Goal: Information Seeking & Learning: Learn about a topic

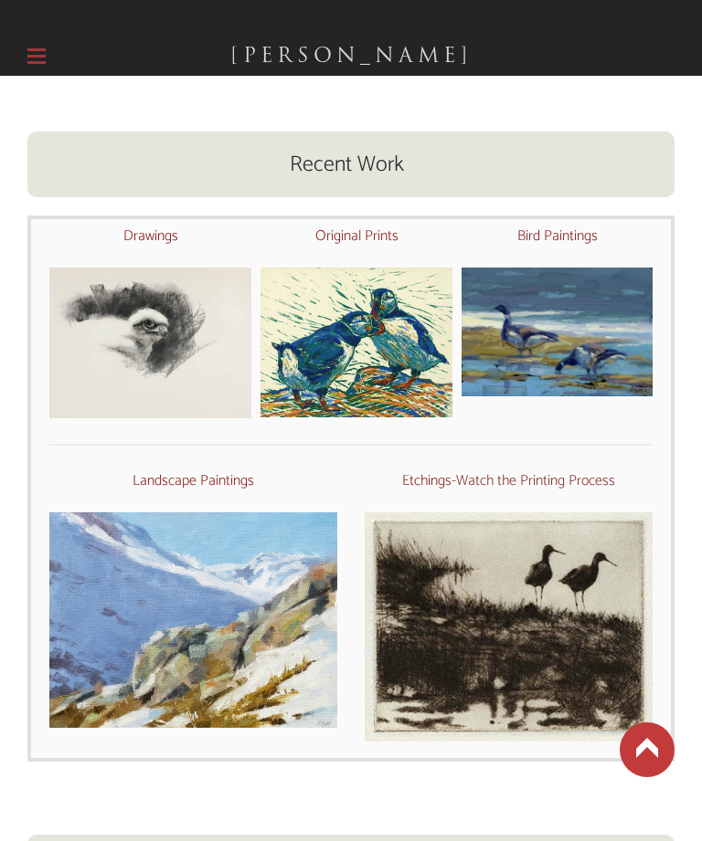
scroll to position [502, 0]
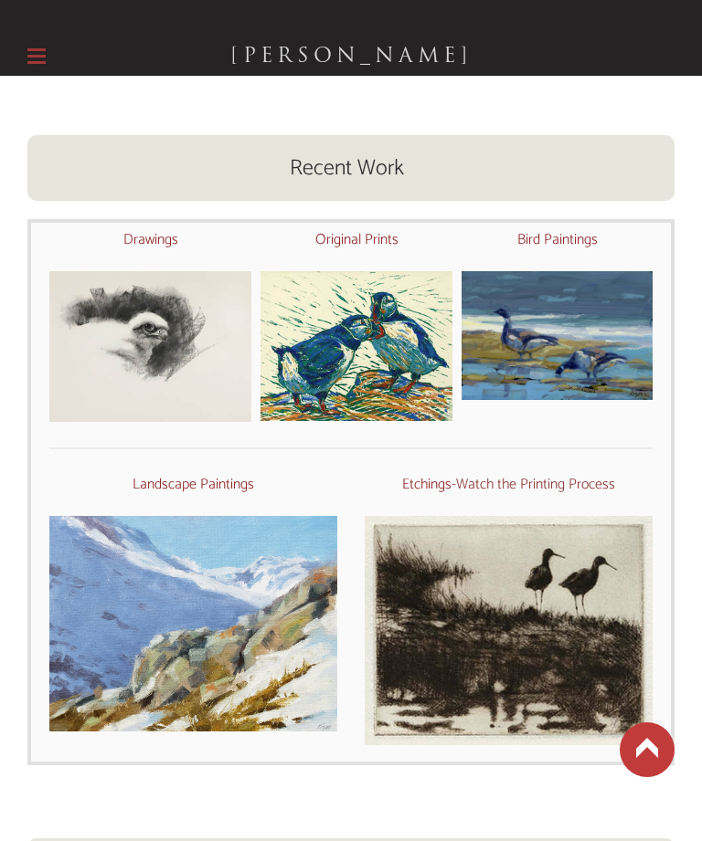
click at [364, 237] on font "Original Prints" at bounding box center [356, 239] width 83 height 25
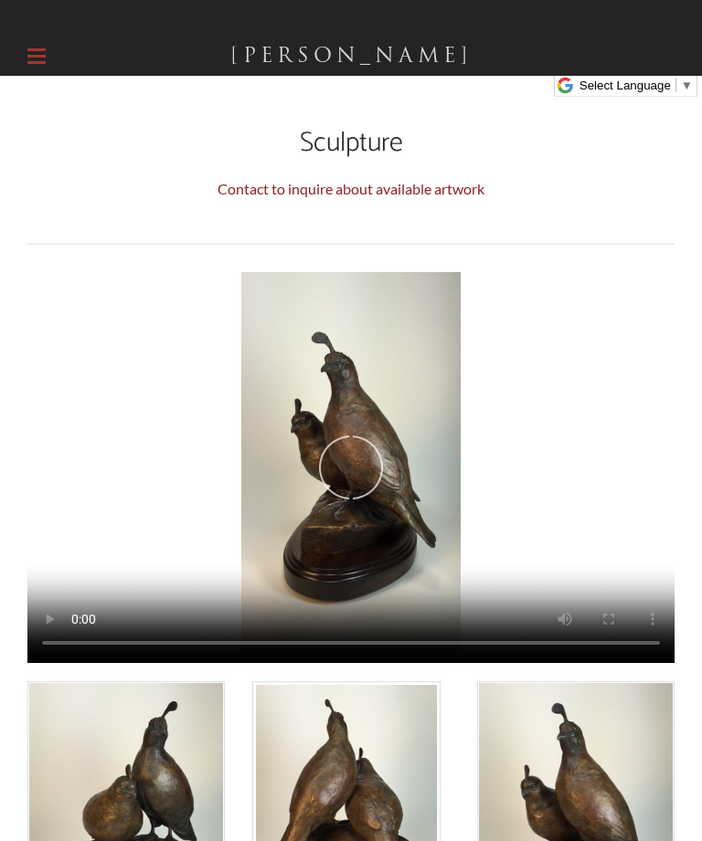
click at [37, 38] on label at bounding box center [36, 56] width 18 height 39
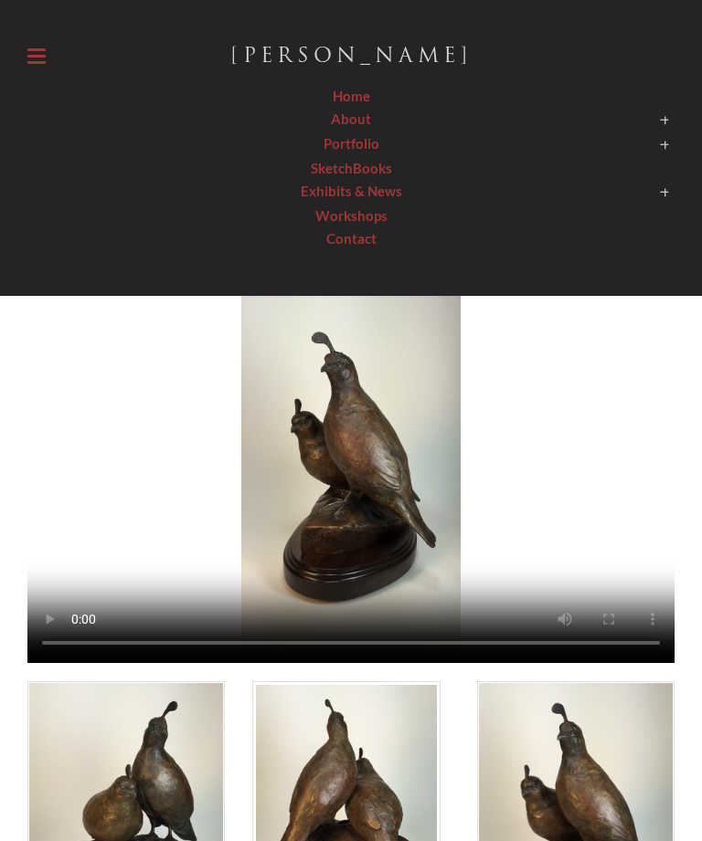
click at [377, 146] on span at bounding box center [350, 145] width 647 height 26
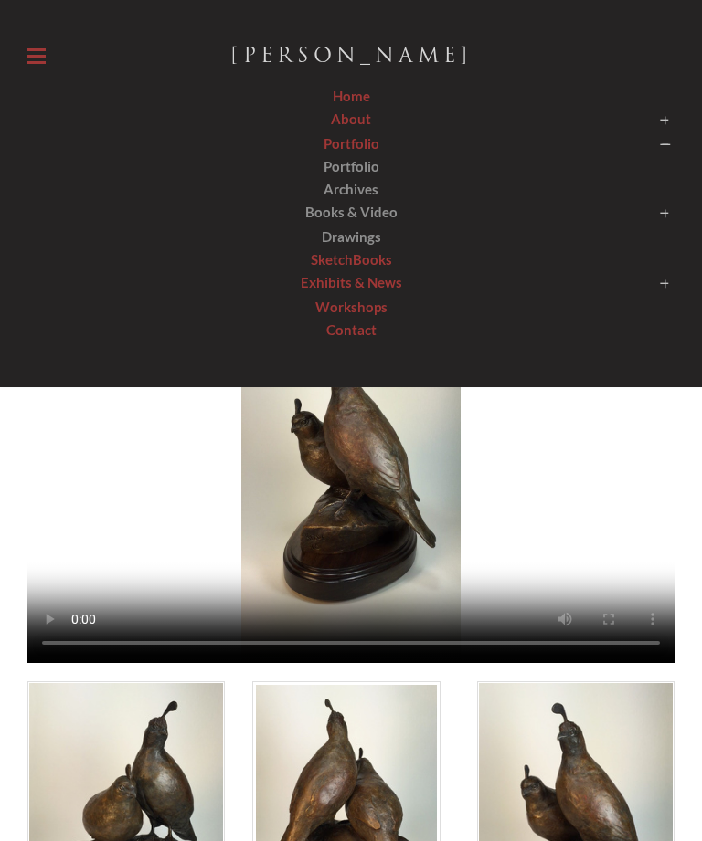
click at [364, 170] on span "Portfolio" at bounding box center [351, 166] width 56 height 16
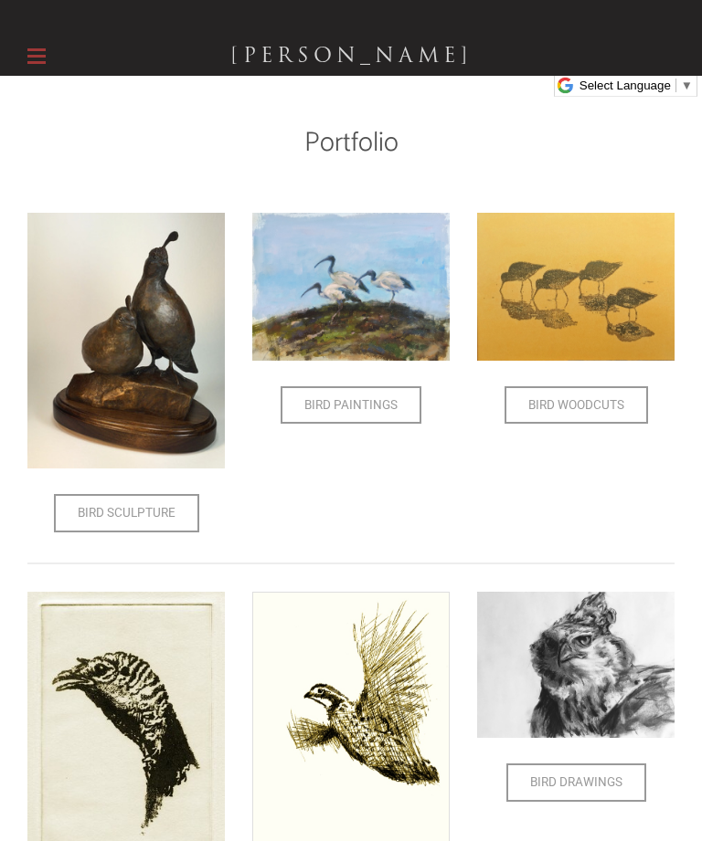
click at [375, 406] on span "Bird Paintings" at bounding box center [350, 405] width 137 height 35
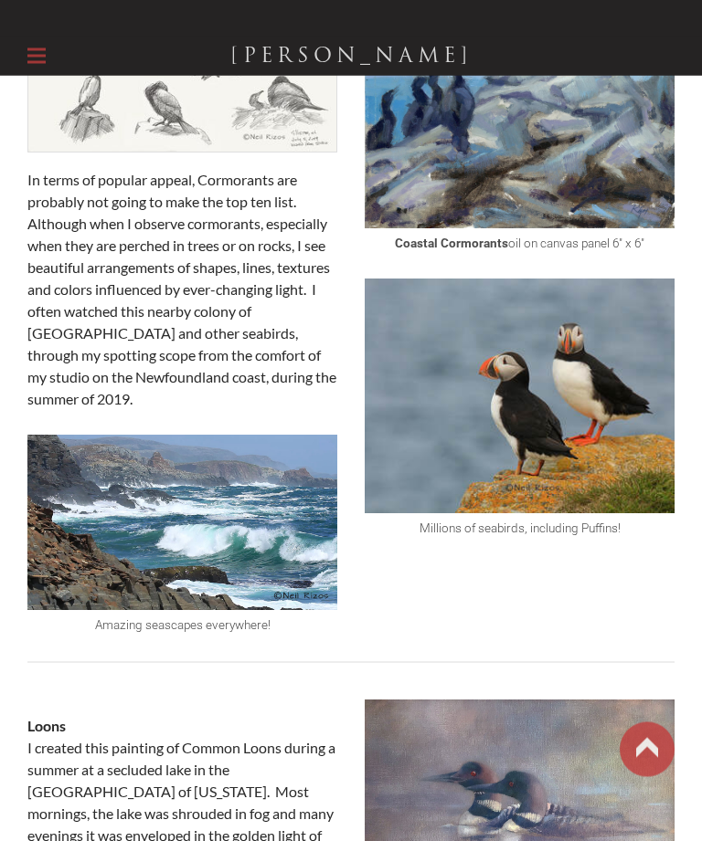
scroll to position [354, 0]
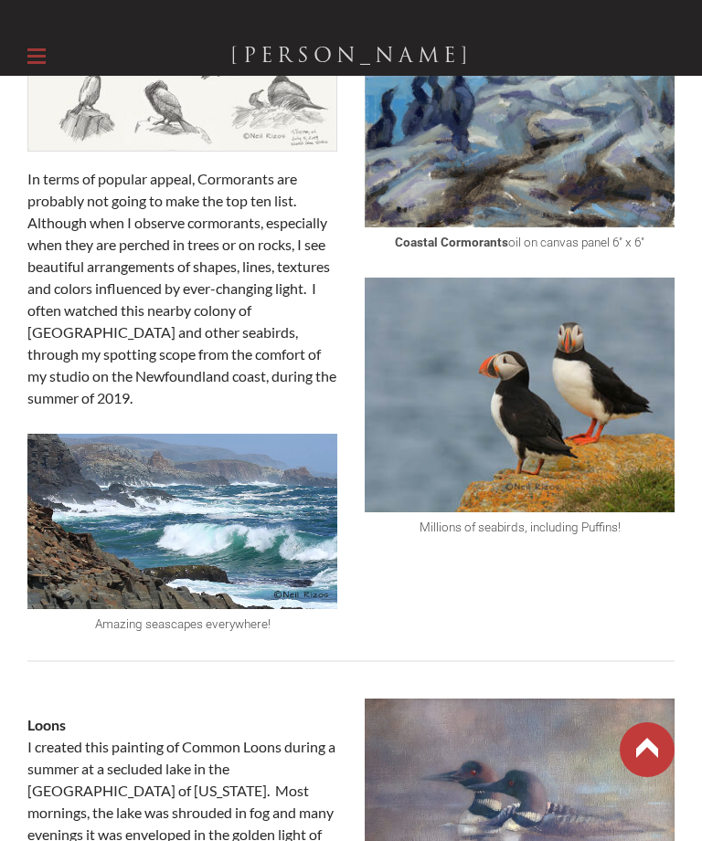
click at [521, 420] on img at bounding box center [519, 395] width 310 height 235
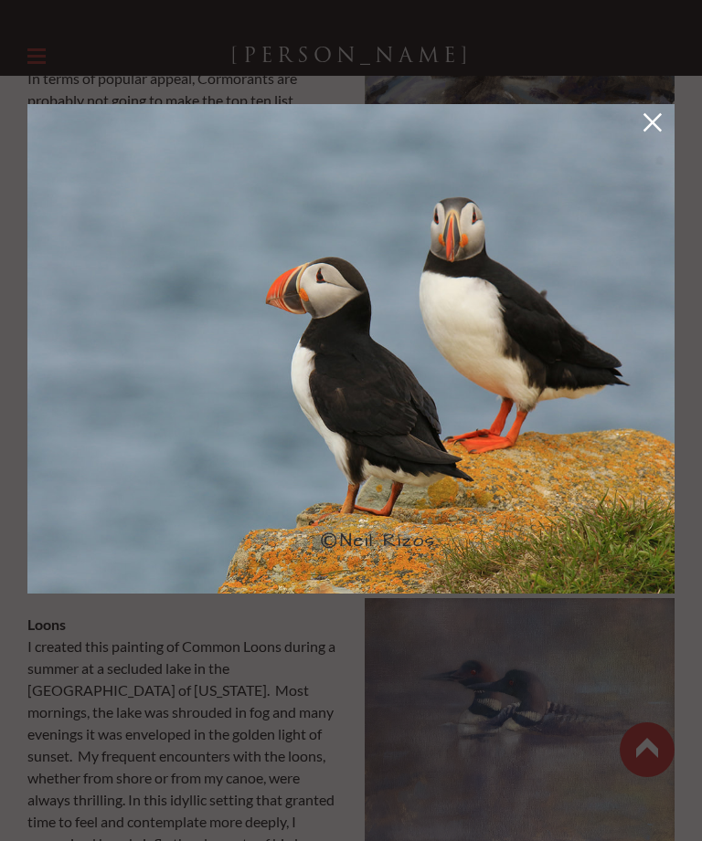
scroll to position [417, 0]
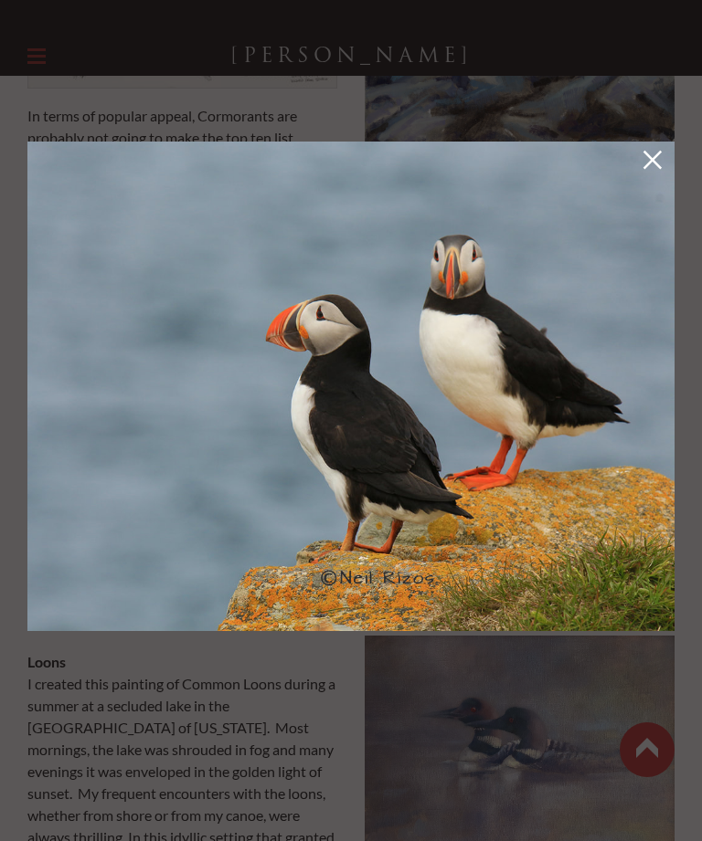
click at [522, 426] on img at bounding box center [350, 387] width 647 height 490
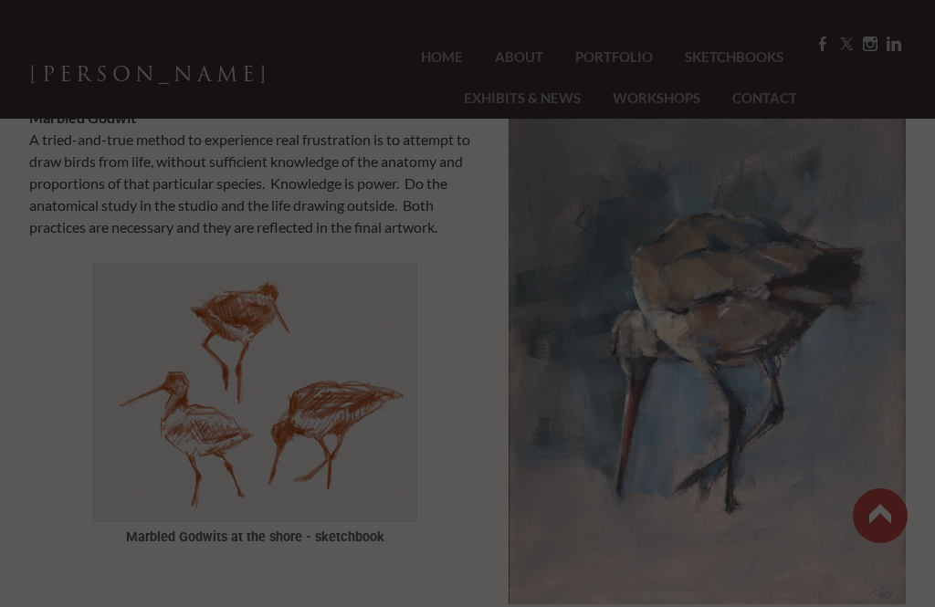
scroll to position [3159, 0]
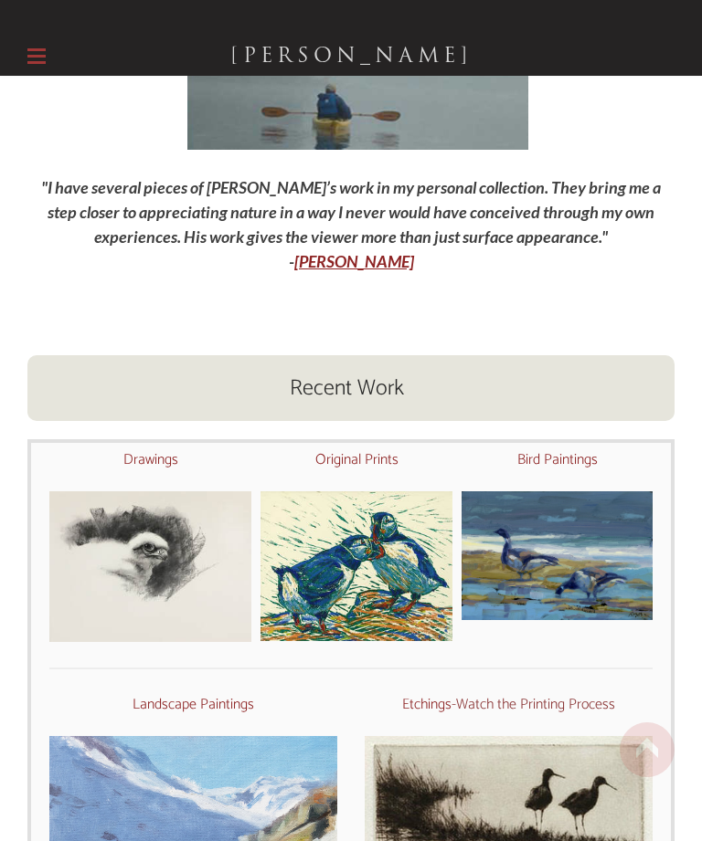
scroll to position [284, 0]
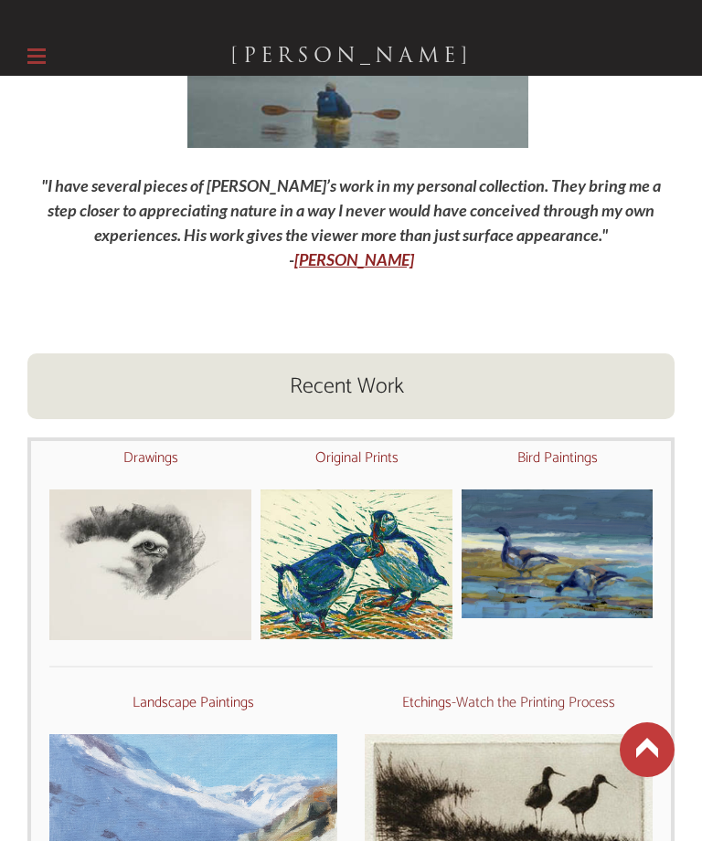
click at [369, 467] on font "Original Prints" at bounding box center [356, 458] width 83 height 25
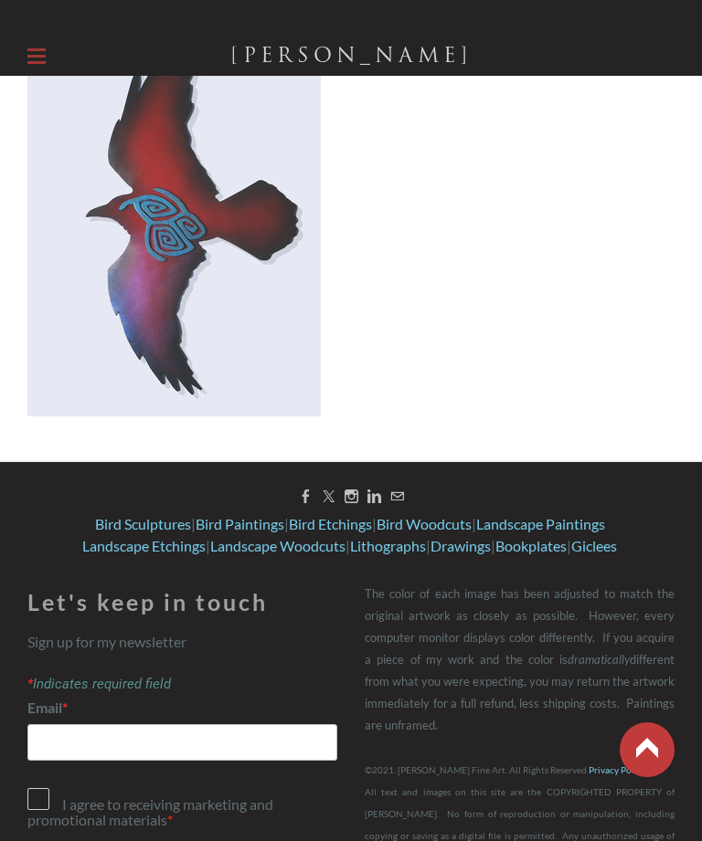
scroll to position [3363, 0]
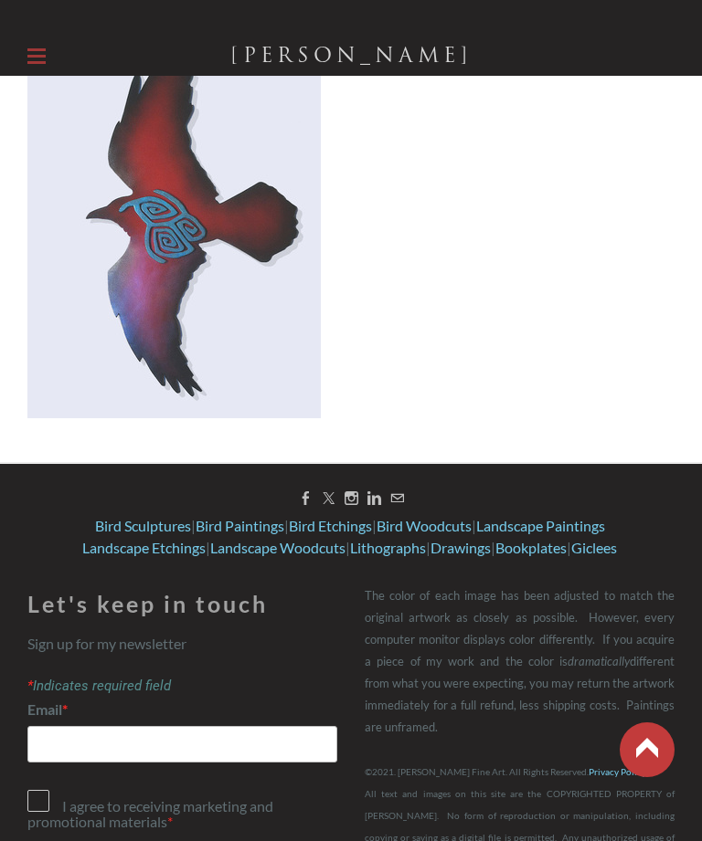
click at [227, 517] on link "Bird Paintings" at bounding box center [239, 525] width 89 height 17
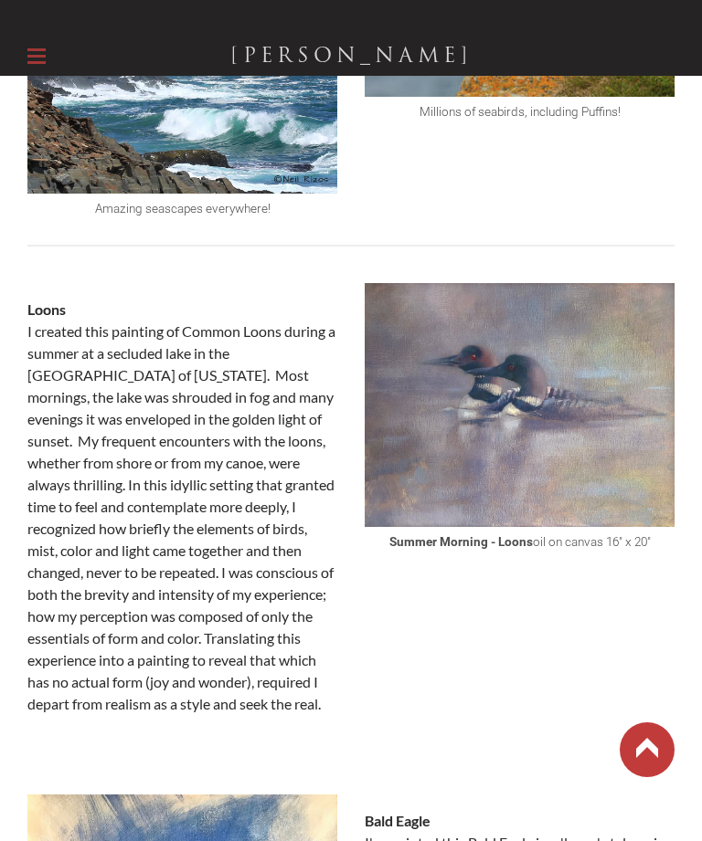
scroll to position [771, 0]
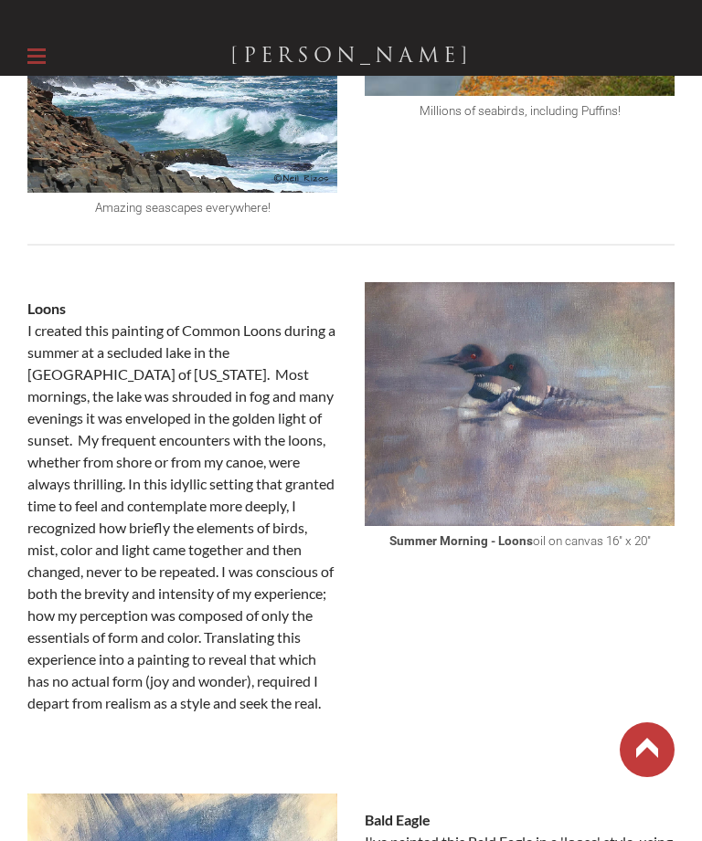
click at [541, 438] on img at bounding box center [519, 404] width 310 height 244
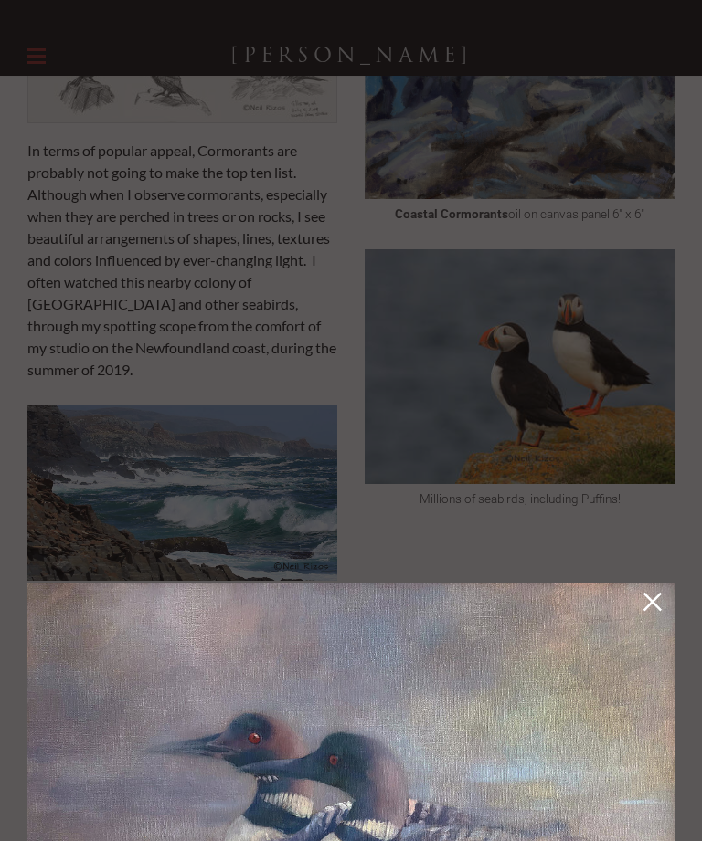
scroll to position [481, 0]
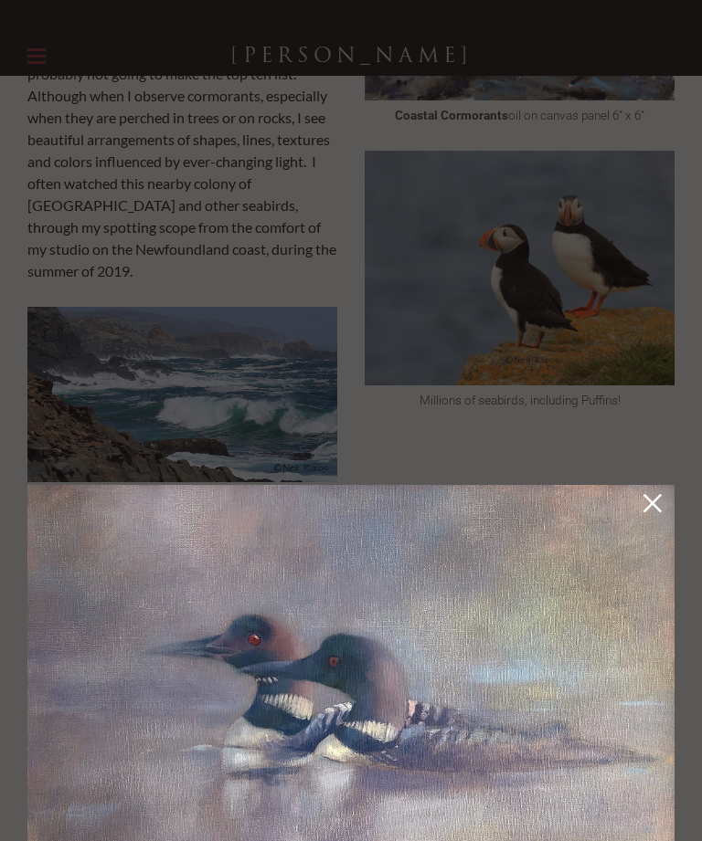
click at [428, 653] on img at bounding box center [350, 739] width 647 height 509
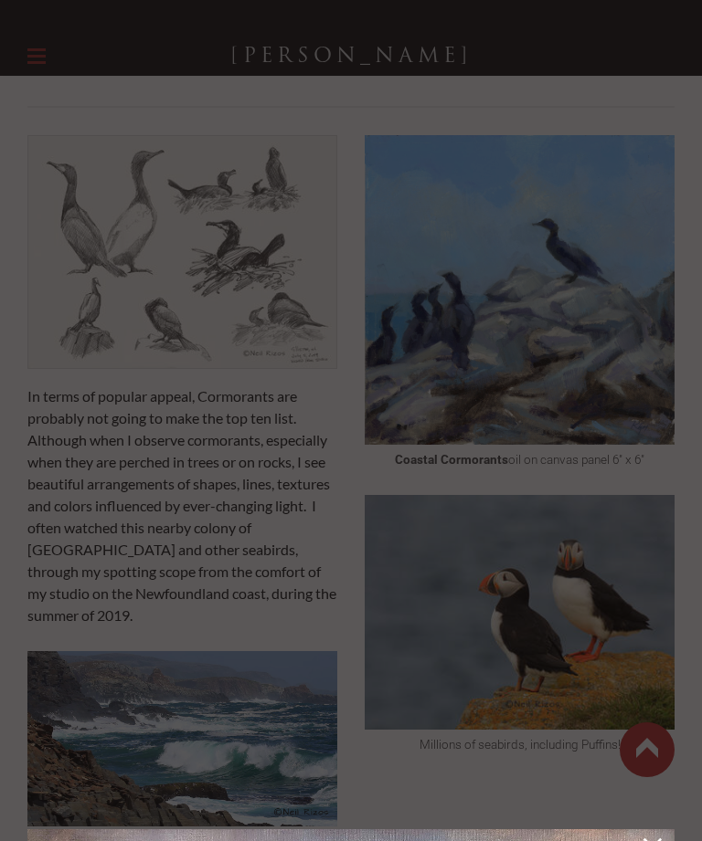
scroll to position [0, 0]
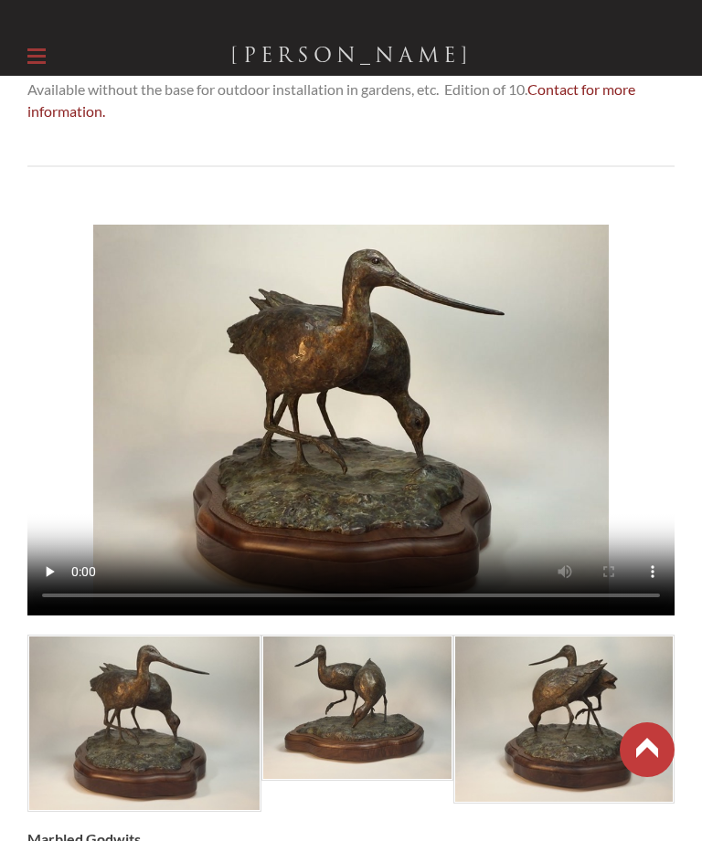
scroll to position [1485, 0]
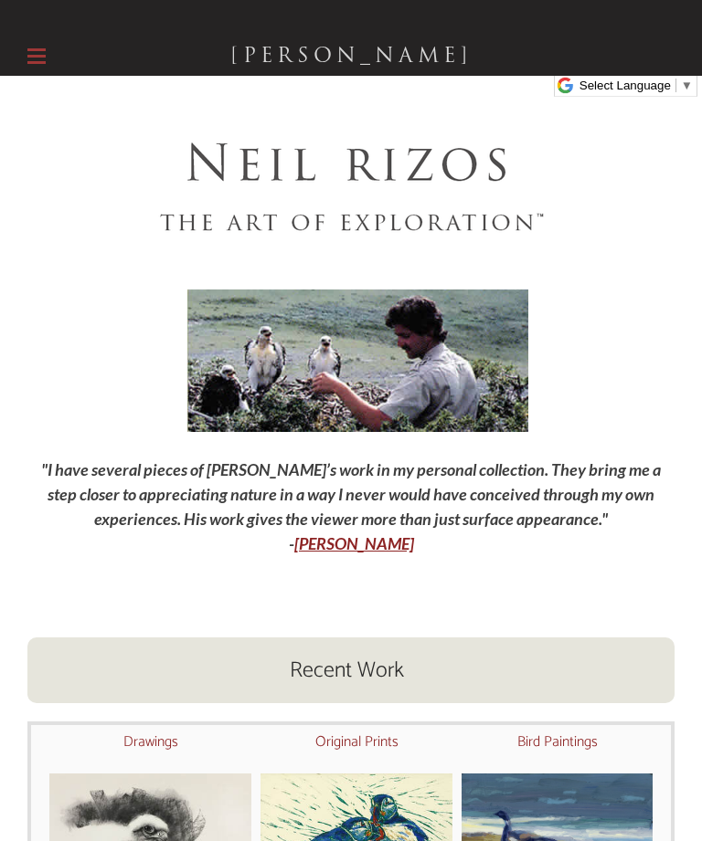
click at [423, 339] on img at bounding box center [358, 361] width 342 height 143
click at [399, 343] on img at bounding box center [358, 361] width 342 height 143
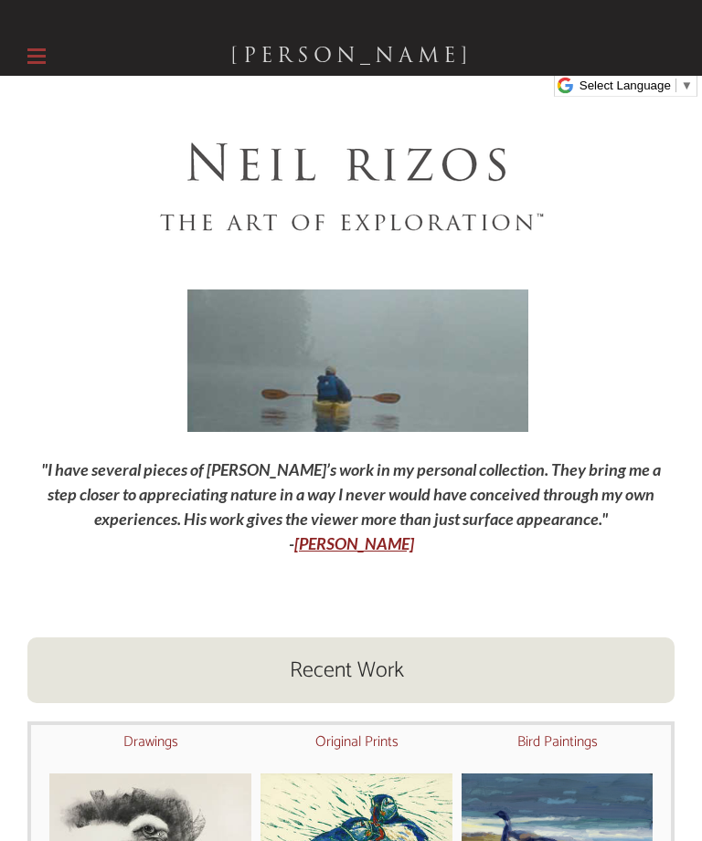
click at [416, 349] on img at bounding box center [358, 361] width 342 height 143
click at [512, 299] on span at bounding box center [503, 310] width 32 height 23
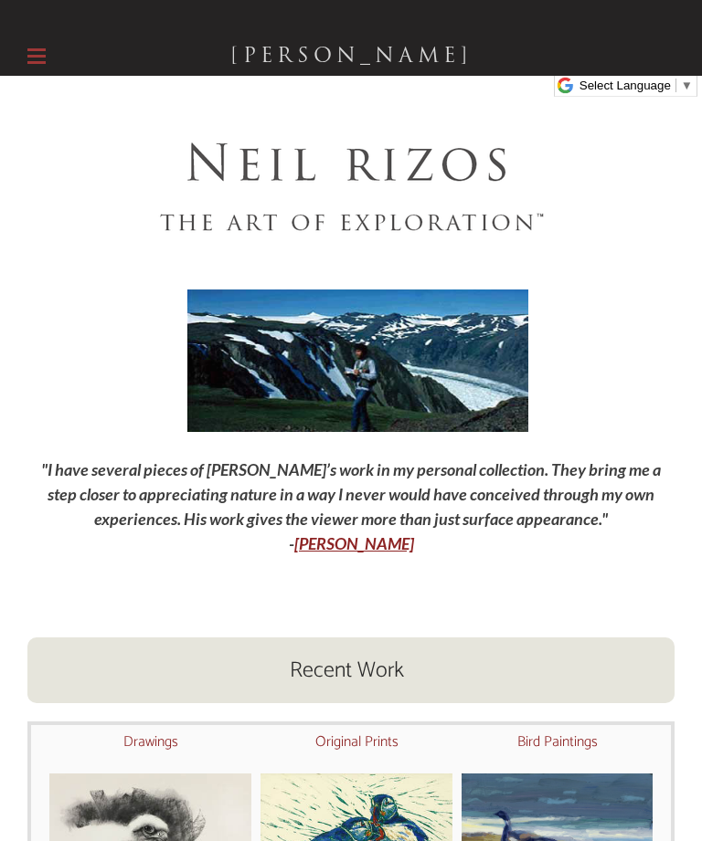
click at [412, 363] on img at bounding box center [358, 361] width 342 height 143
click at [483, 372] on img at bounding box center [358, 361] width 342 height 143
click at [505, 306] on span at bounding box center [503, 310] width 6 height 23
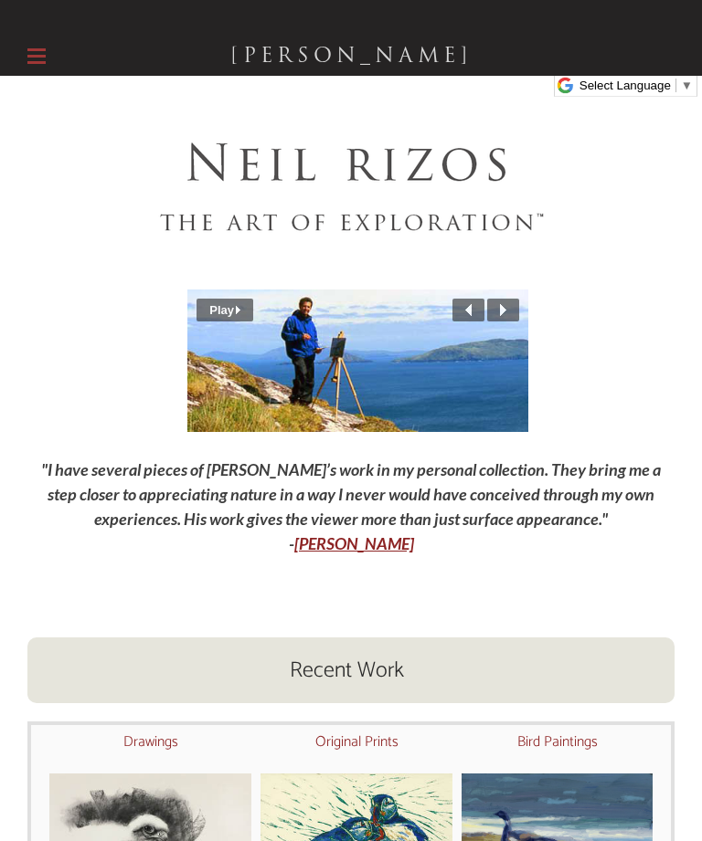
click at [508, 304] on span at bounding box center [503, 310] width 32 height 23
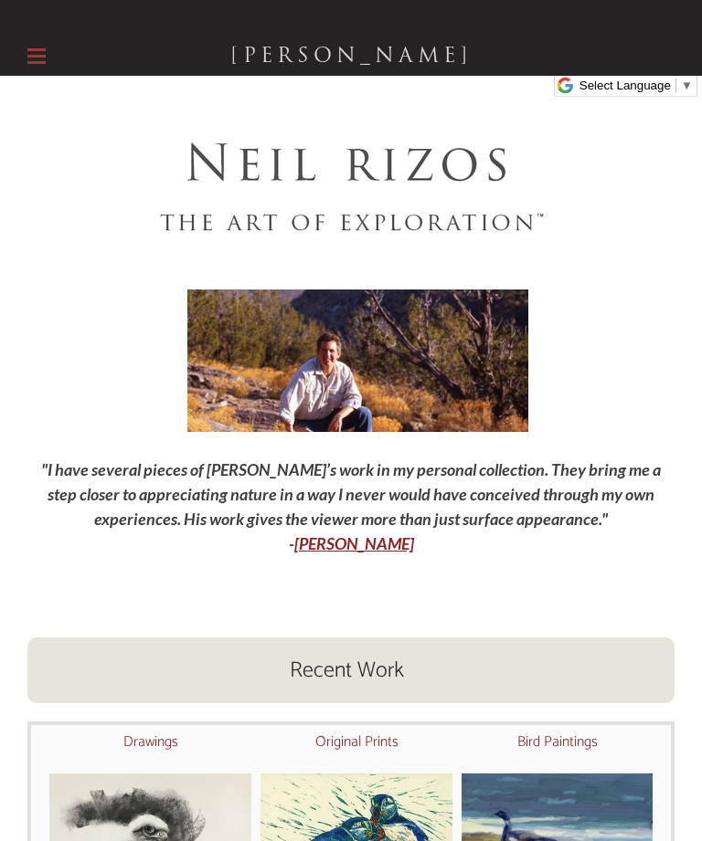
click at [453, 361] on img at bounding box center [358, 361] width 342 height 143
click at [36, 52] on label at bounding box center [36, 56] width 18 height 39
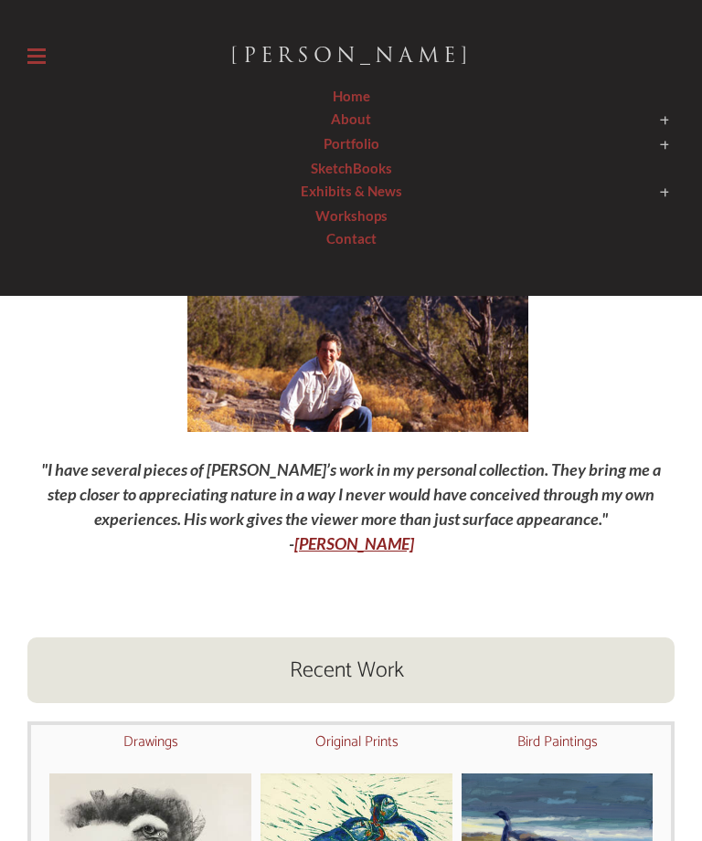
click at [349, 162] on link "SketchBooks" at bounding box center [350, 168] width 647 height 23
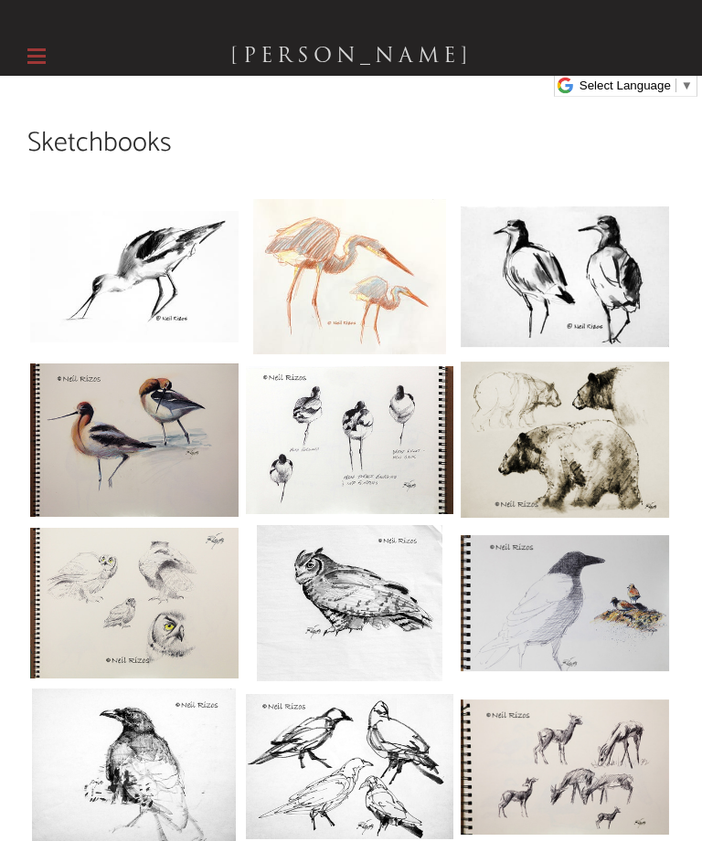
click at [43, 38] on label at bounding box center [36, 56] width 18 height 39
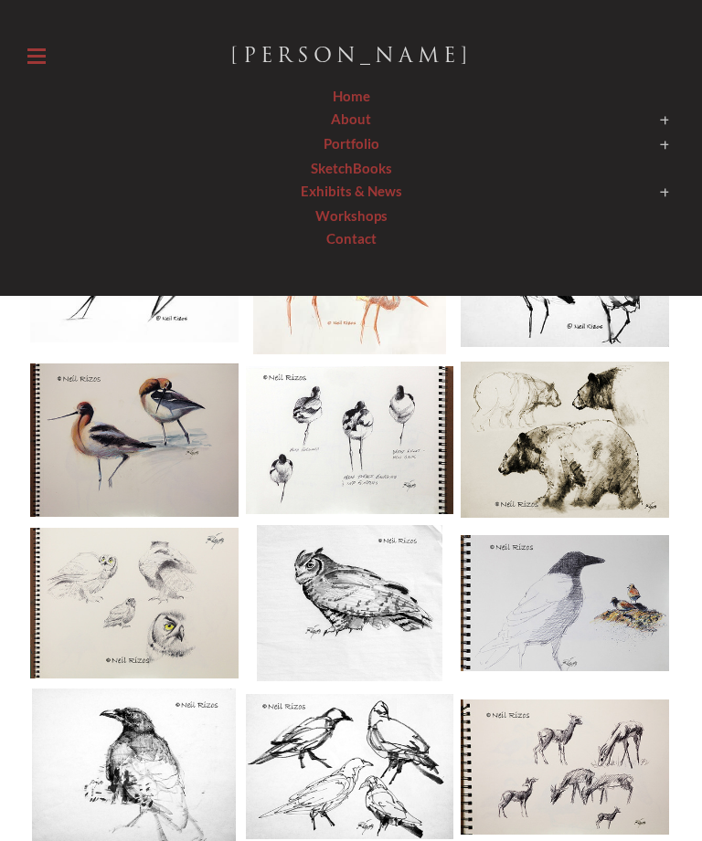
click at [365, 149] on span at bounding box center [350, 145] width 647 height 26
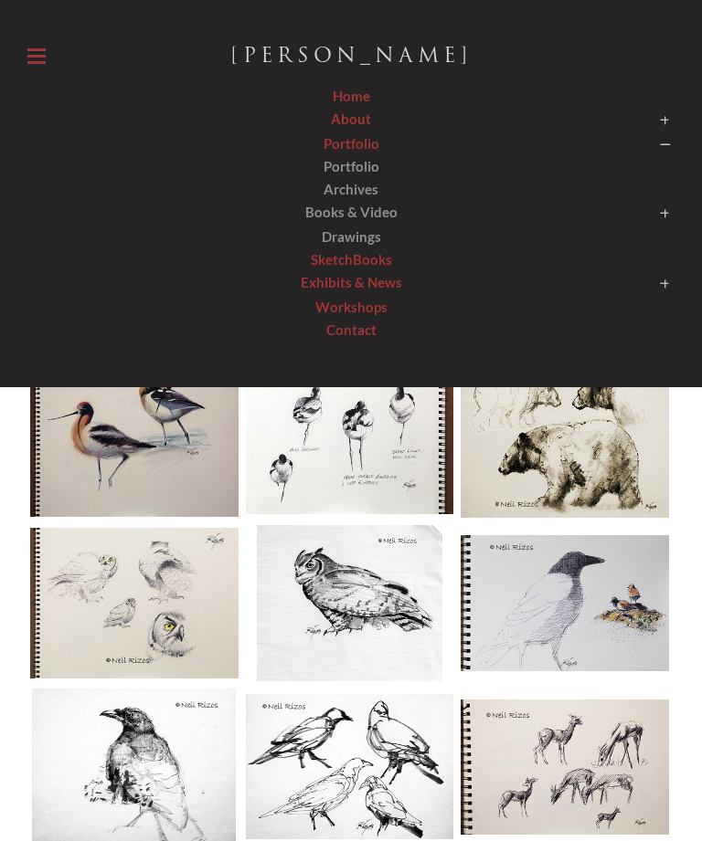
click at [365, 160] on span "Portfolio" at bounding box center [351, 166] width 56 height 16
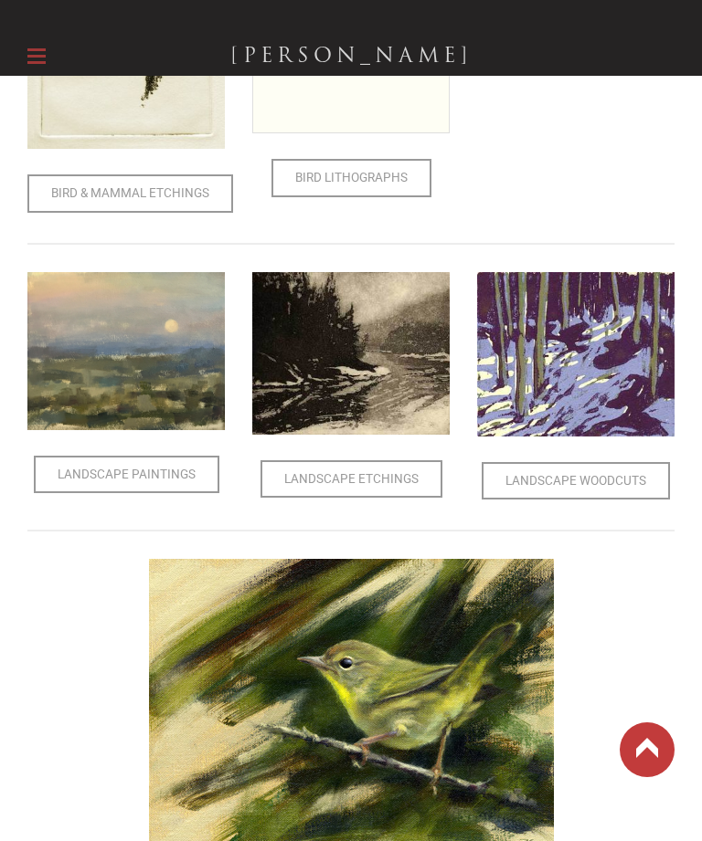
scroll to position [730, 0]
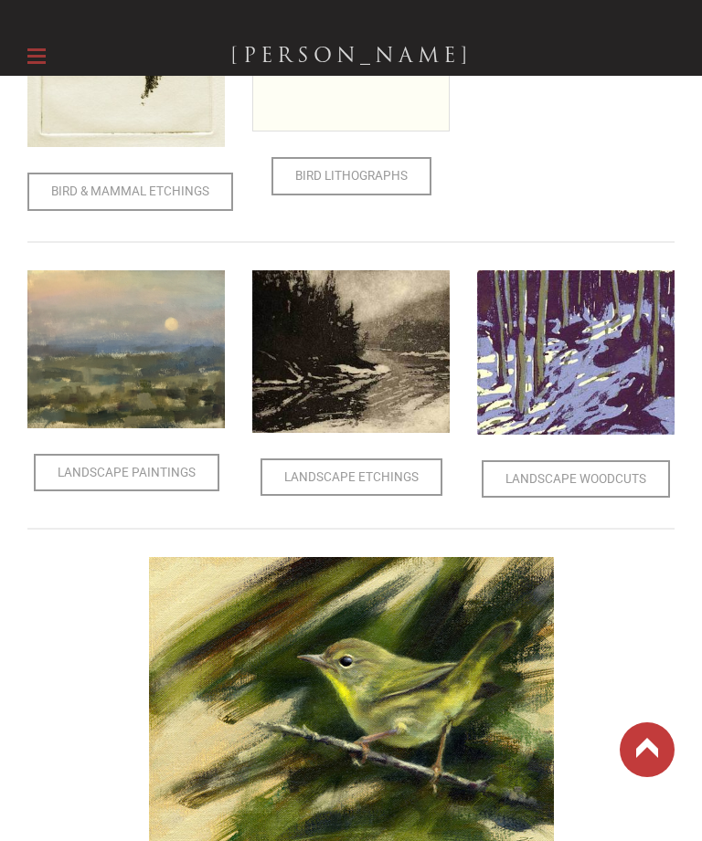
click at [596, 479] on span "Landscape Woodcuts" at bounding box center [575, 479] width 185 height 35
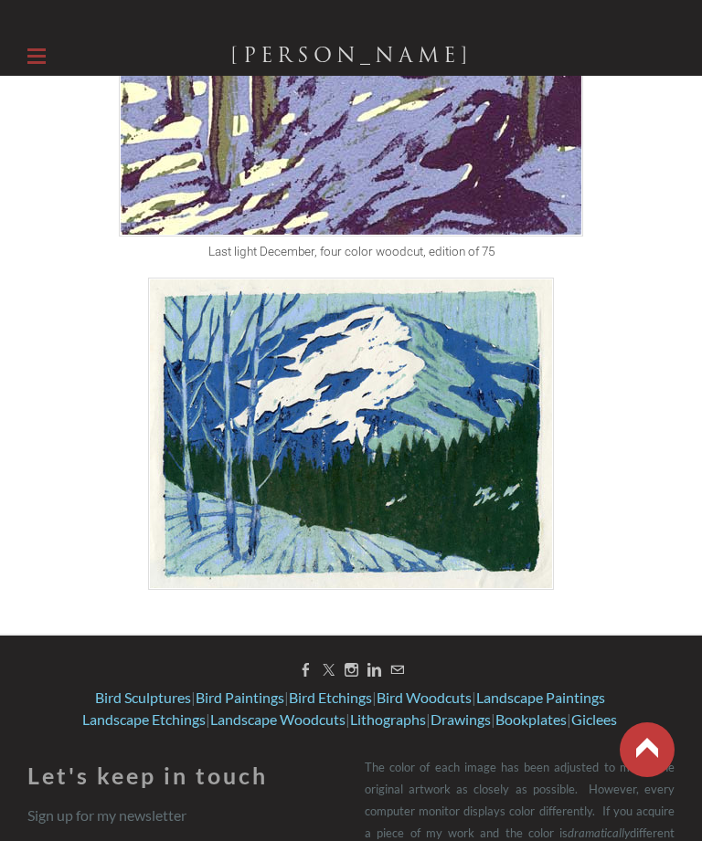
scroll to position [424, 0]
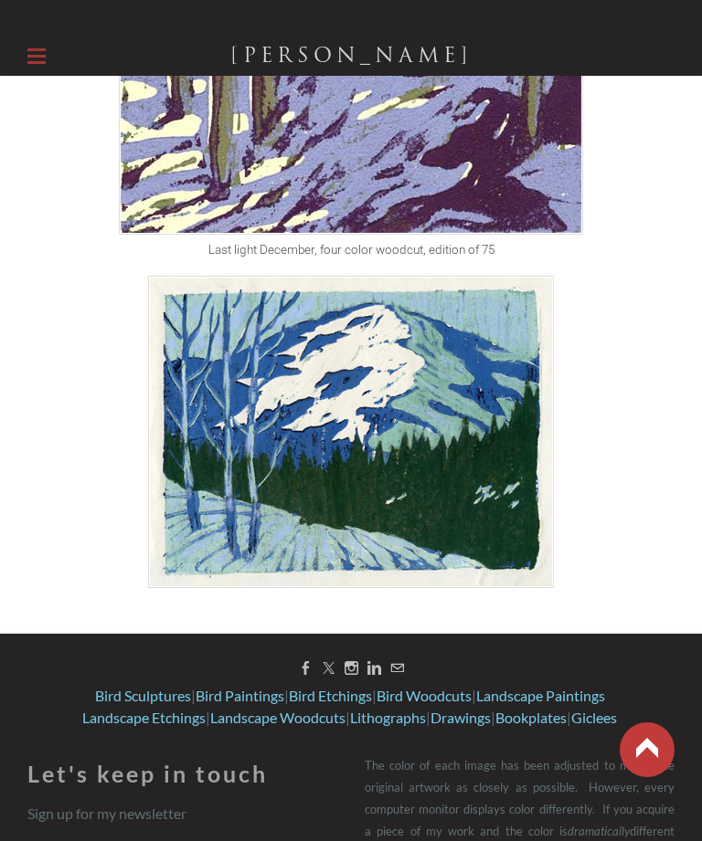
click at [394, 430] on img at bounding box center [351, 432] width 406 height 312
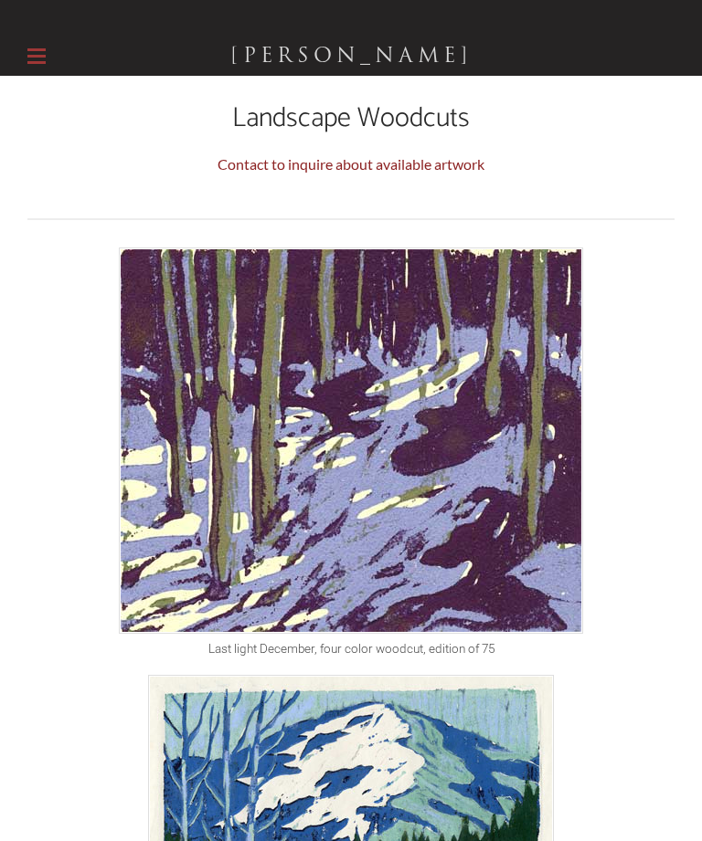
scroll to position [0, 0]
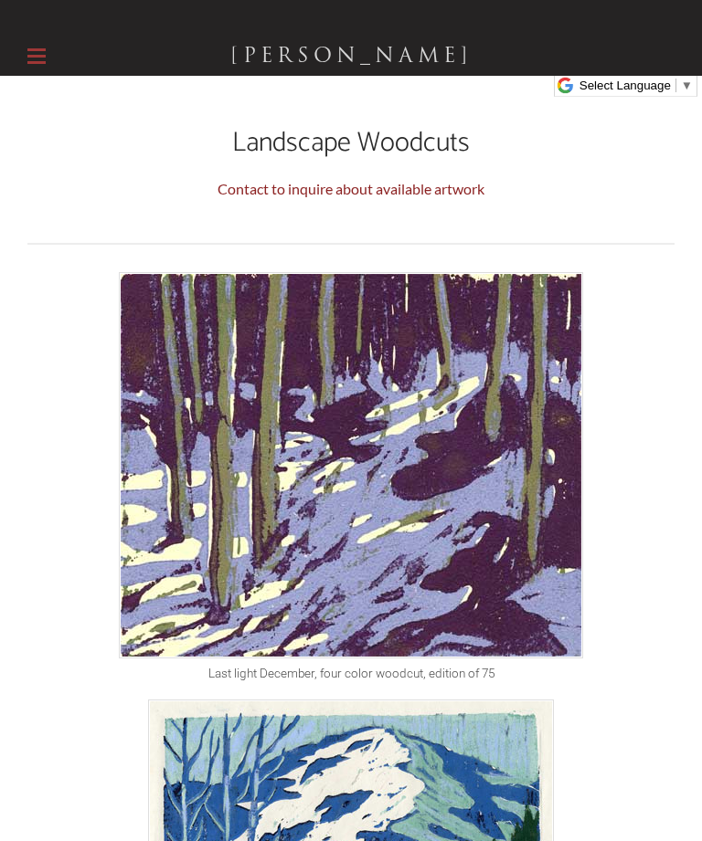
click at [44, 61] on label at bounding box center [36, 56] width 18 height 39
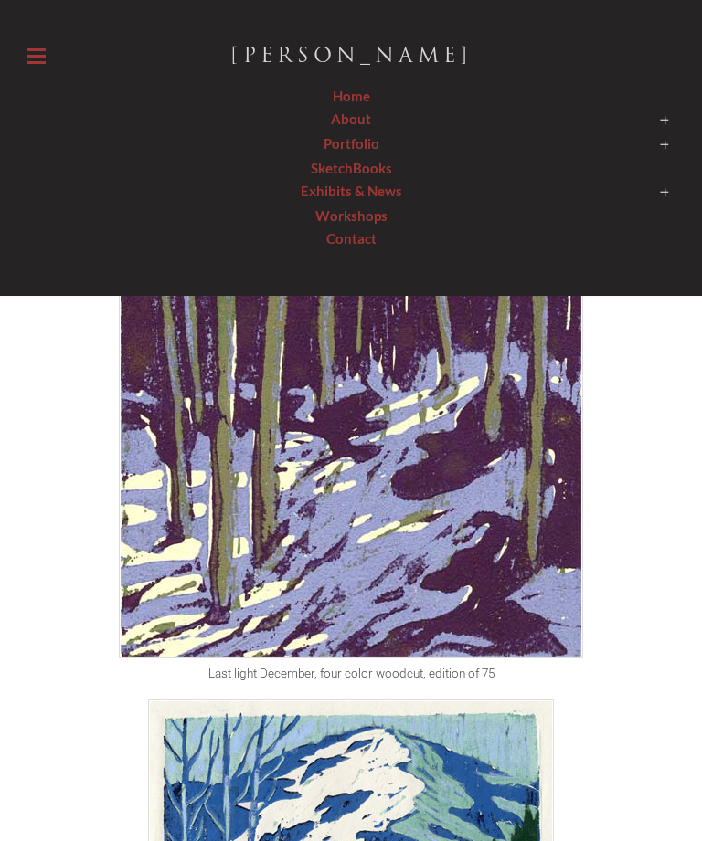
click at [369, 148] on span at bounding box center [350, 145] width 647 height 26
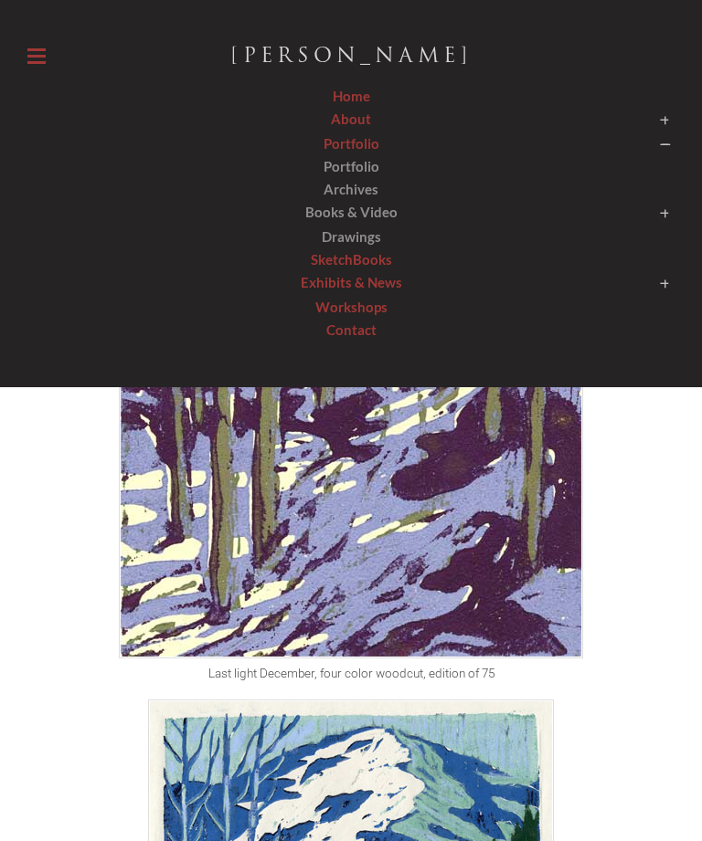
click at [372, 164] on span "Portfolio" at bounding box center [351, 166] width 56 height 16
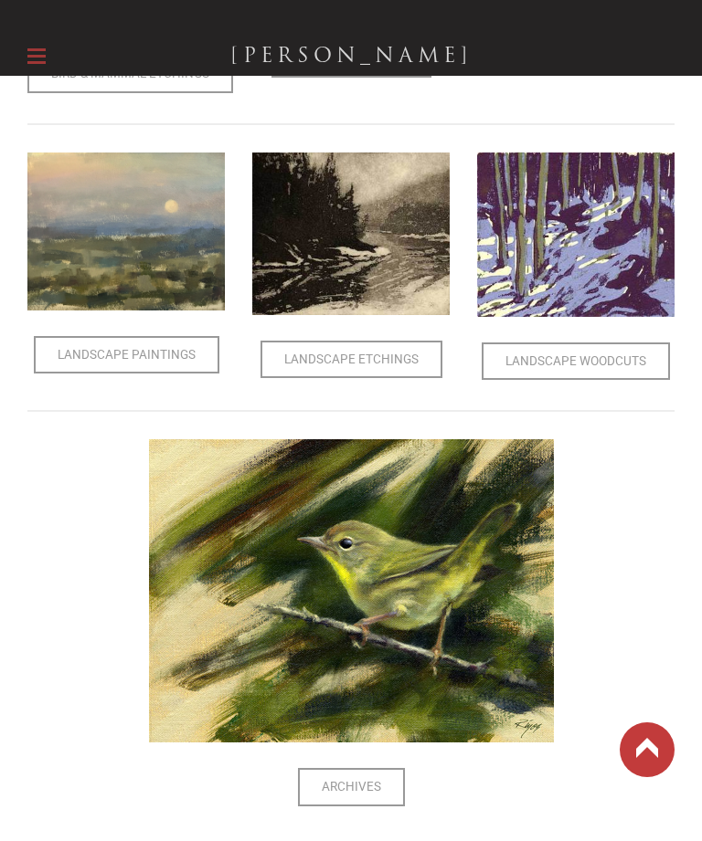
scroll to position [849, 0]
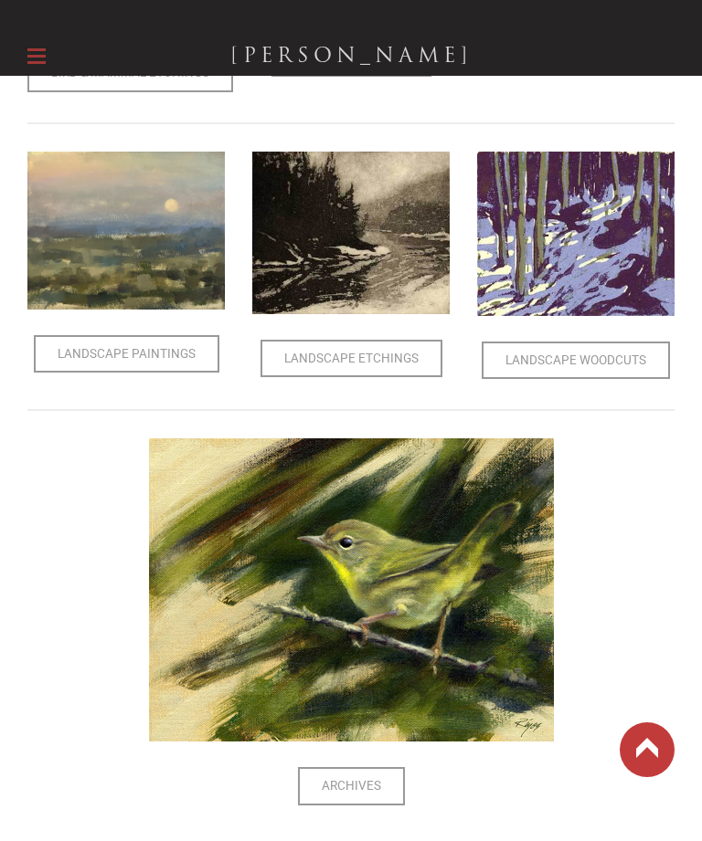
click at [359, 779] on span "Archives" at bounding box center [351, 786] width 103 height 35
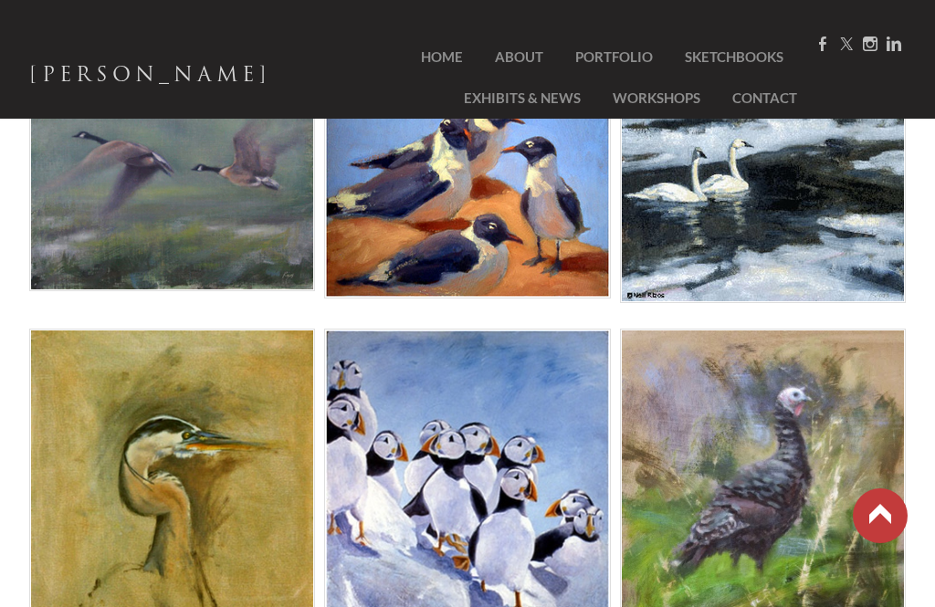
scroll to position [1327, 0]
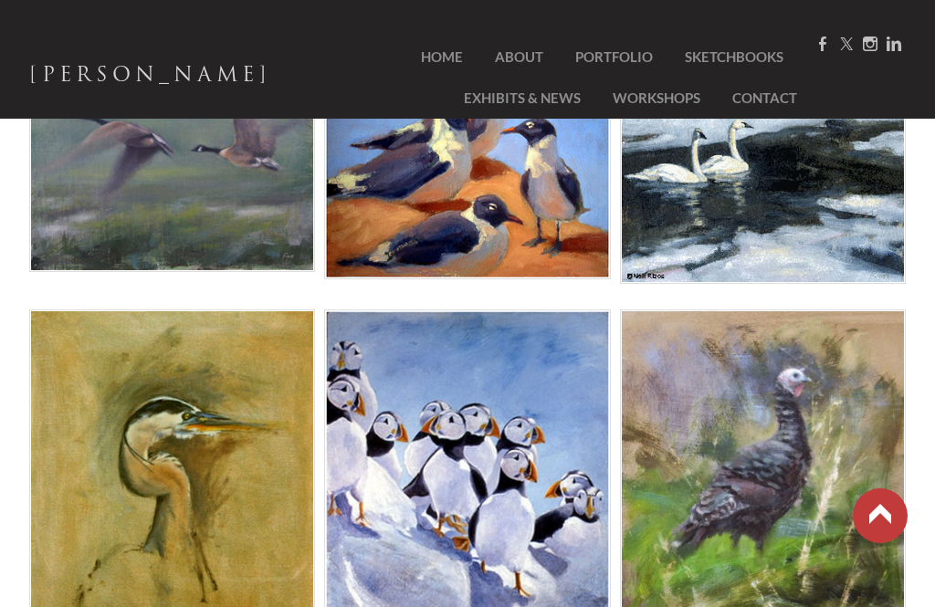
click at [463, 485] on img at bounding box center [467, 480] width 286 height 340
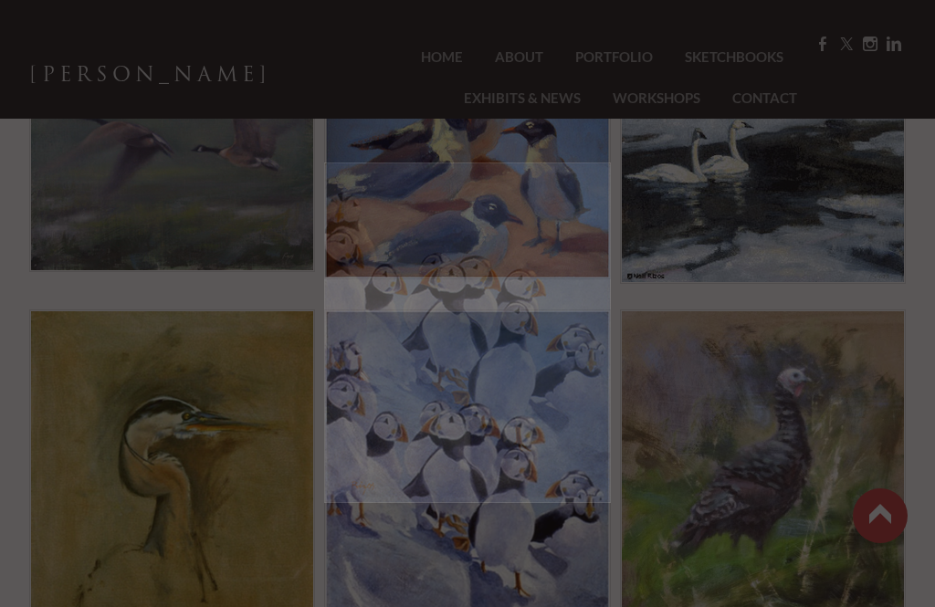
click at [502, 477] on img at bounding box center [467, 333] width 287 height 341
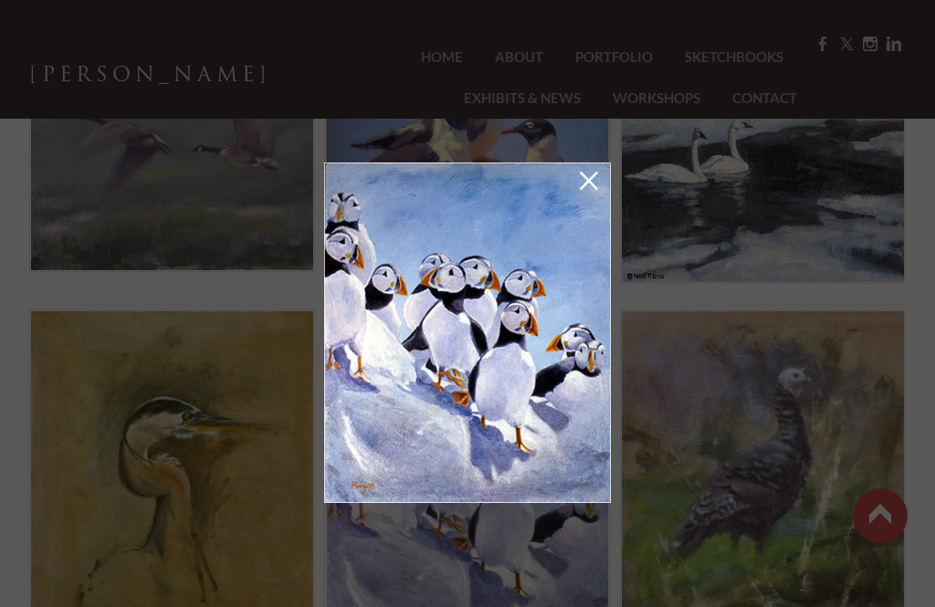
click at [479, 384] on img at bounding box center [467, 333] width 287 height 341
click at [581, 184] on link at bounding box center [589, 184] width 26 height 29
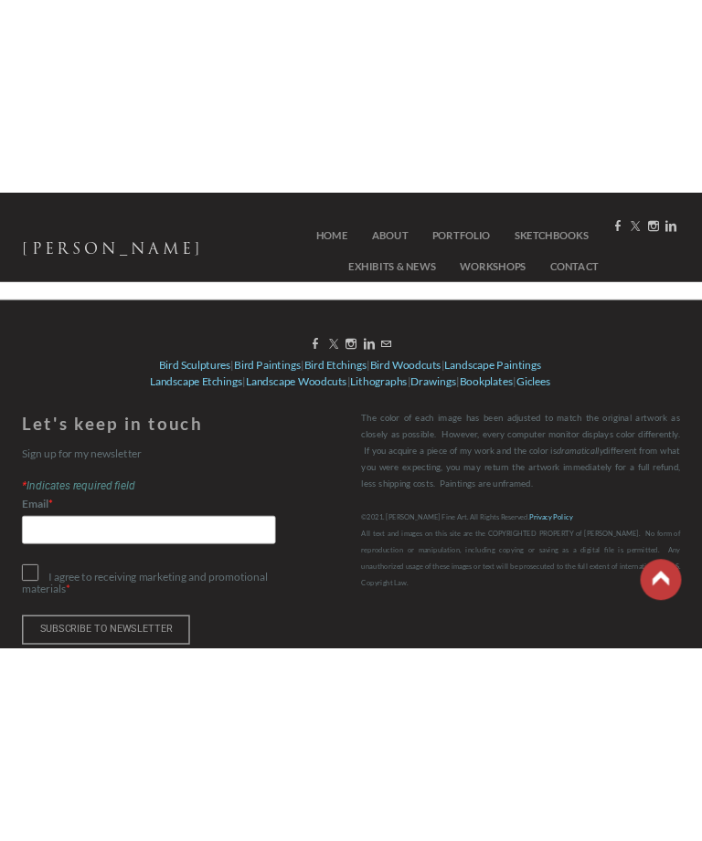
scroll to position [2138, 0]
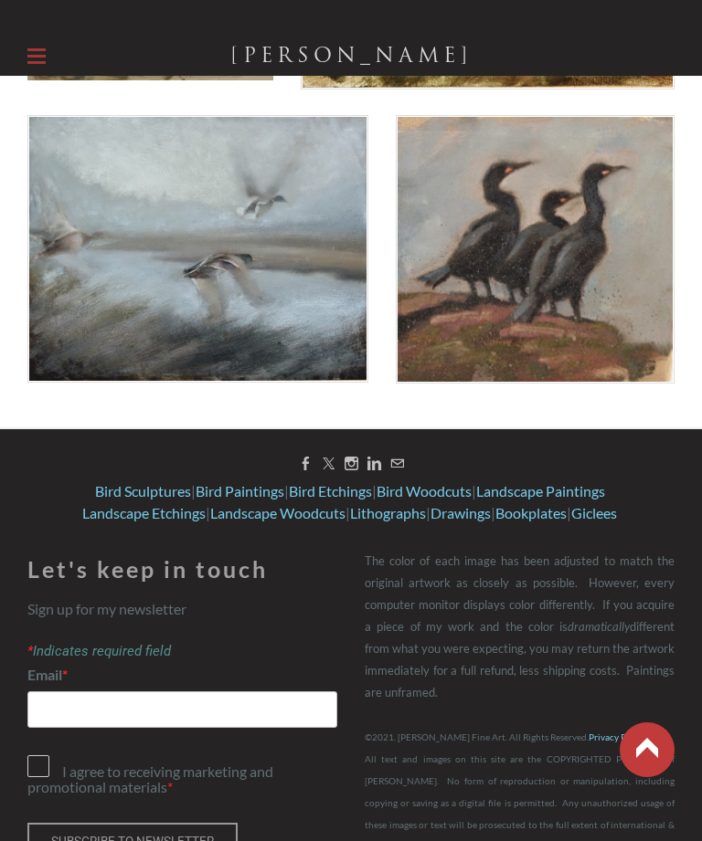
click at [312, 512] on link "Landscape Woodcuts" at bounding box center [277, 512] width 135 height 17
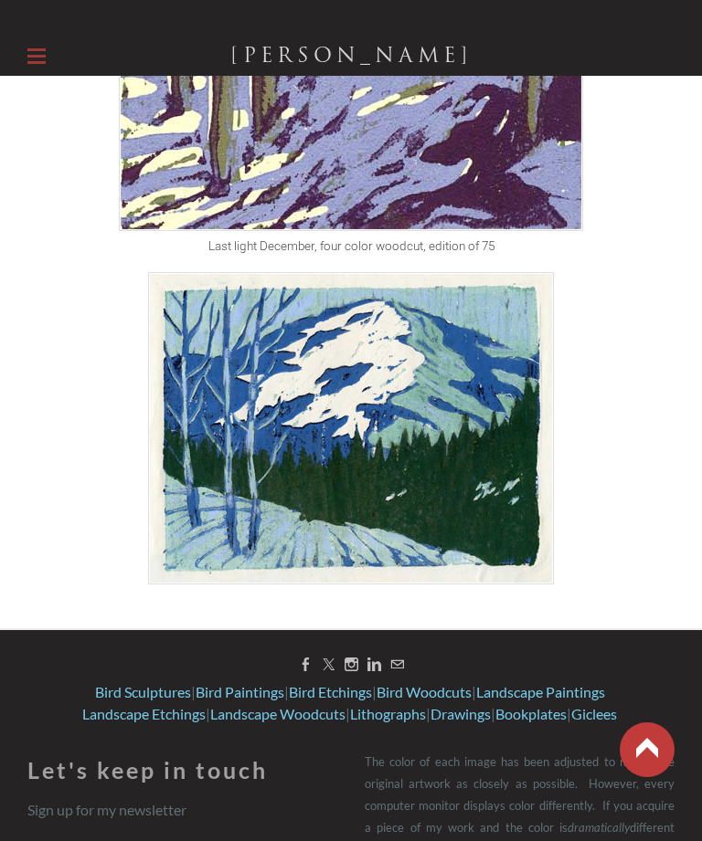
scroll to position [386, 0]
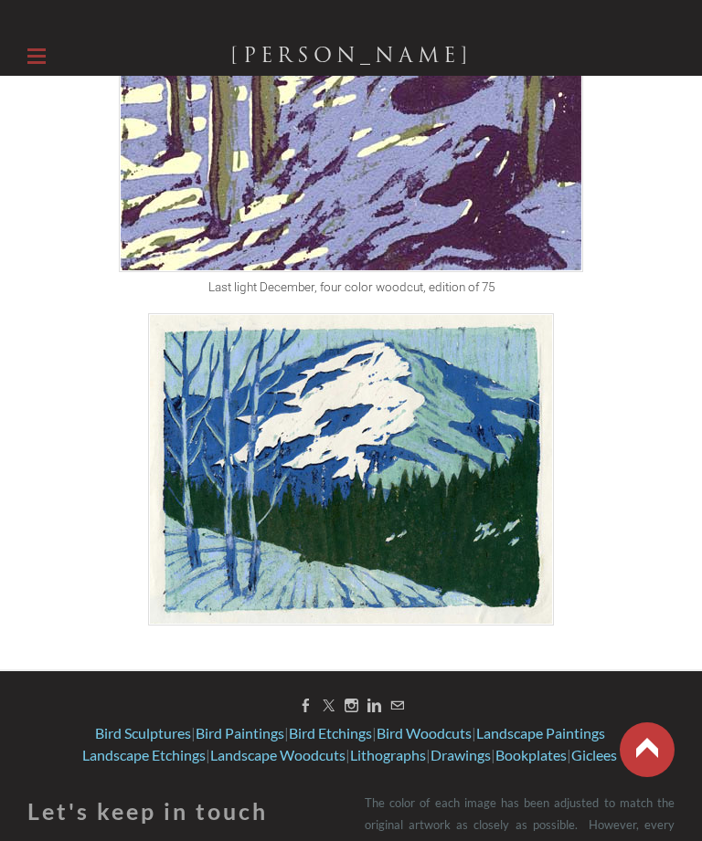
click at [140, 732] on link "Bird Sculptures" at bounding box center [143, 732] width 96 height 17
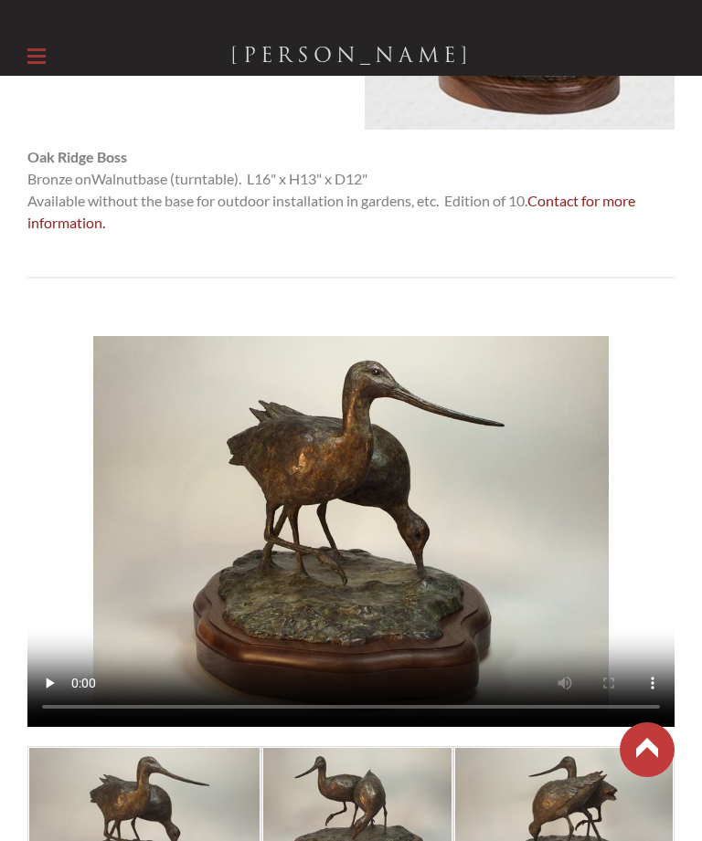
scroll to position [1418, 0]
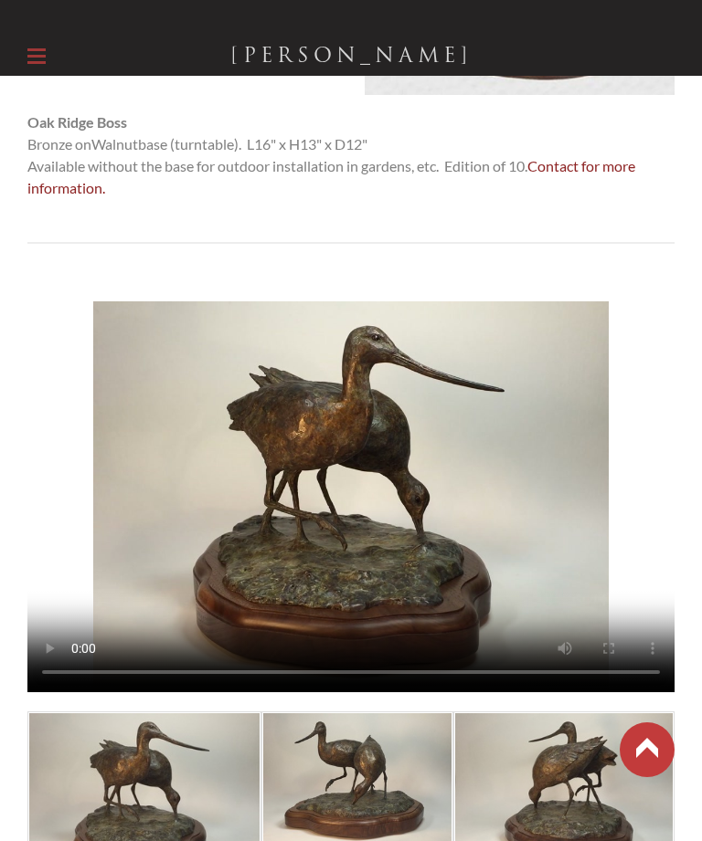
click at [0, 0] on div at bounding box center [0, 0] width 0 height 0
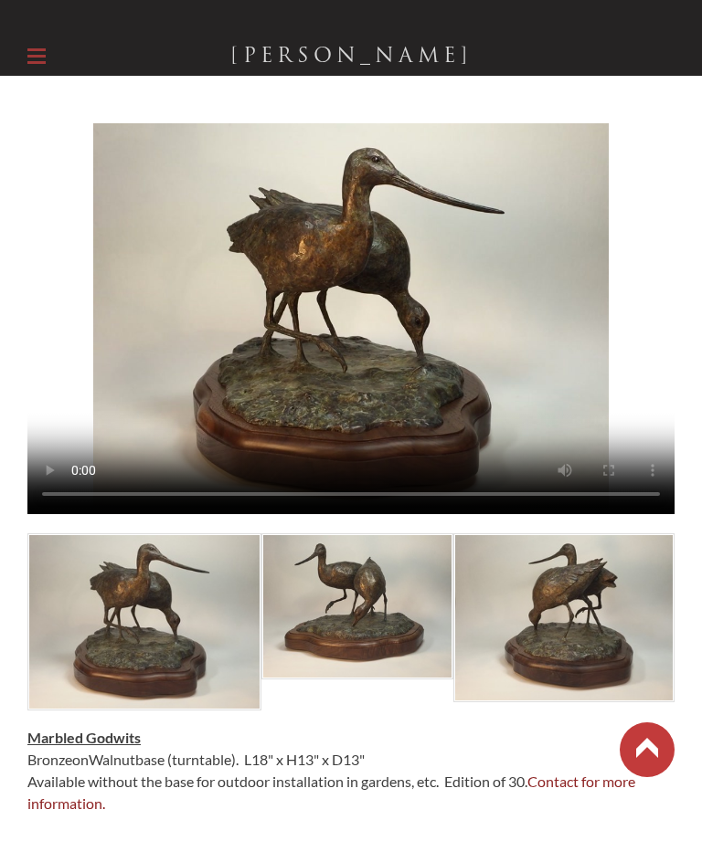
scroll to position [1589, 0]
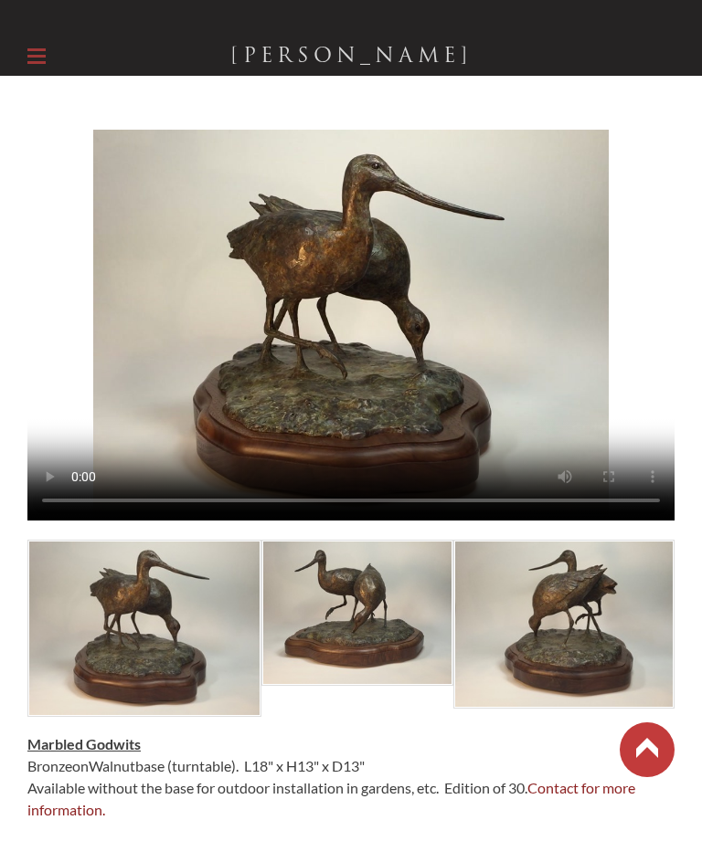
click at [27, 53] on label at bounding box center [36, 56] width 18 height 39
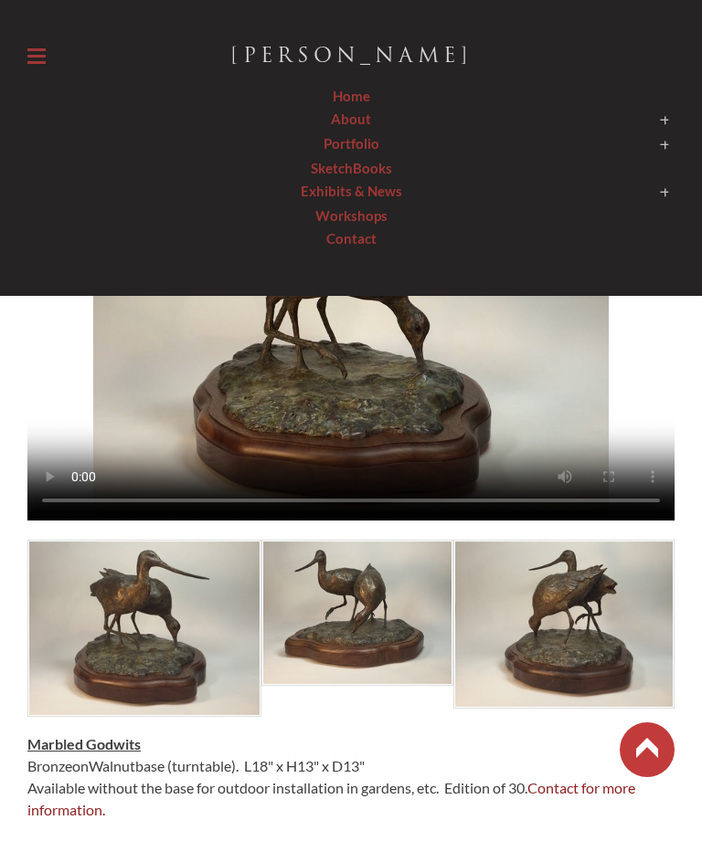
click at [359, 99] on link "Home" at bounding box center [350, 96] width 647 height 23
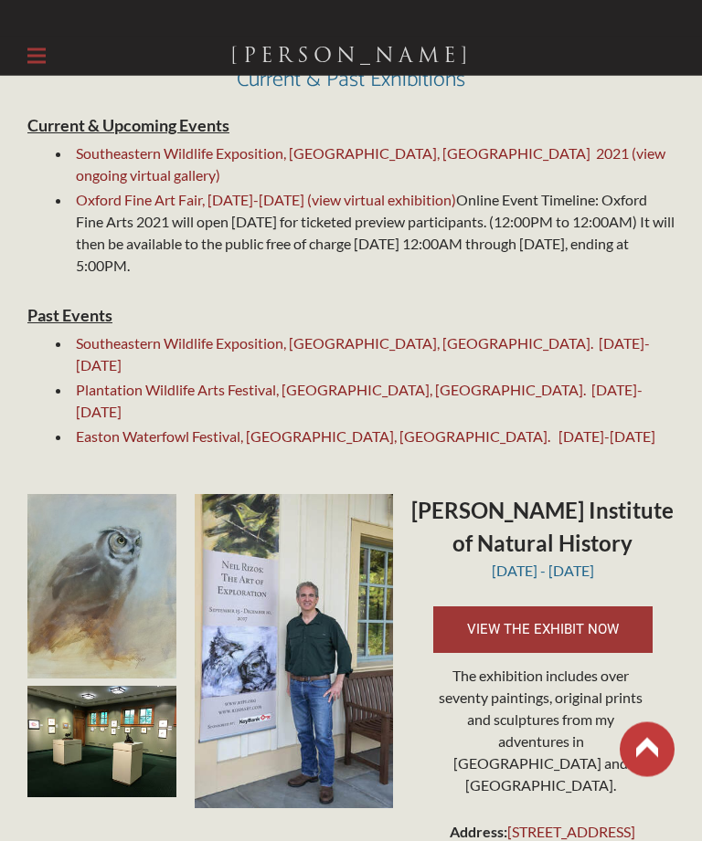
scroll to position [1780, 0]
click at [292, 549] on img at bounding box center [294, 651] width 198 height 314
click at [334, 566] on img at bounding box center [294, 651] width 198 height 314
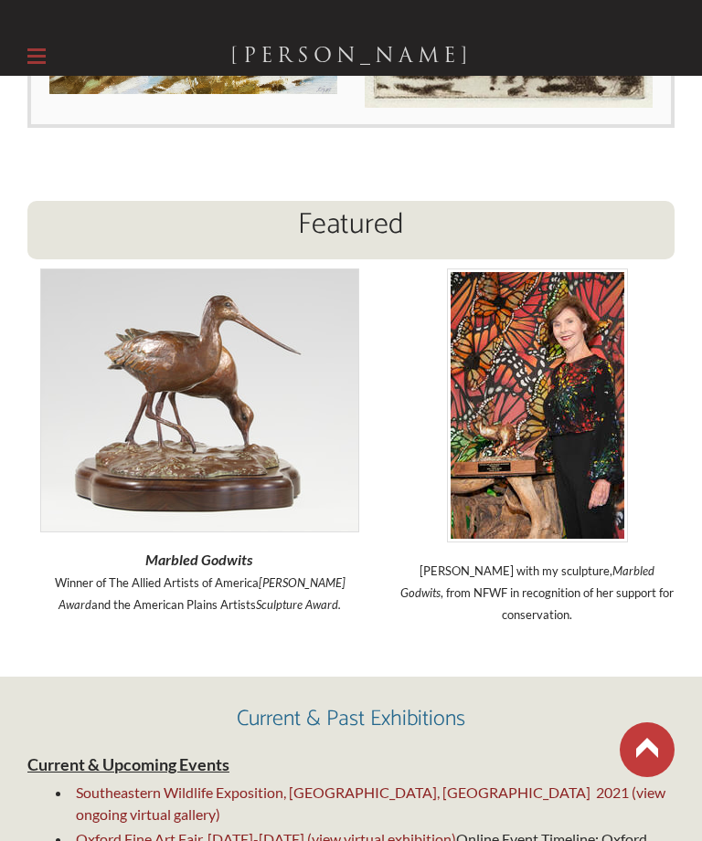
scroll to position [1137, 0]
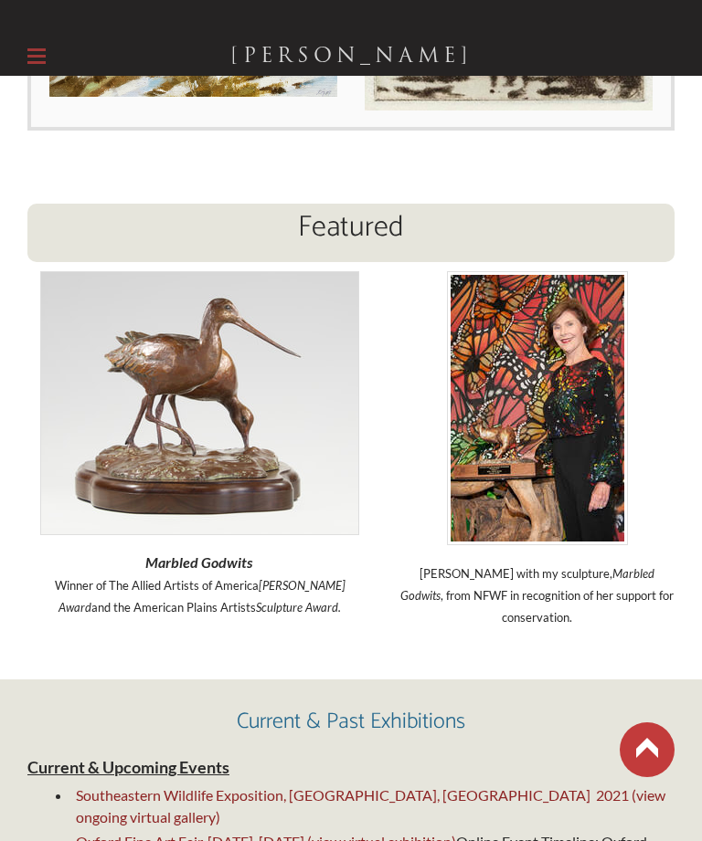
click at [362, 709] on font "Current & Past Exhibitions" at bounding box center [351, 722] width 228 height 36
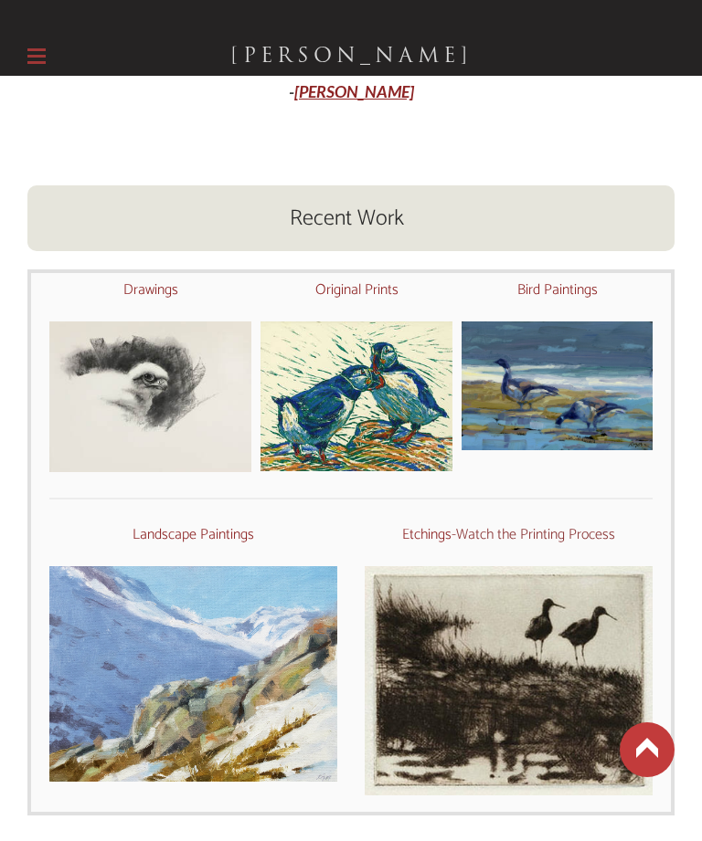
scroll to position [450, 0]
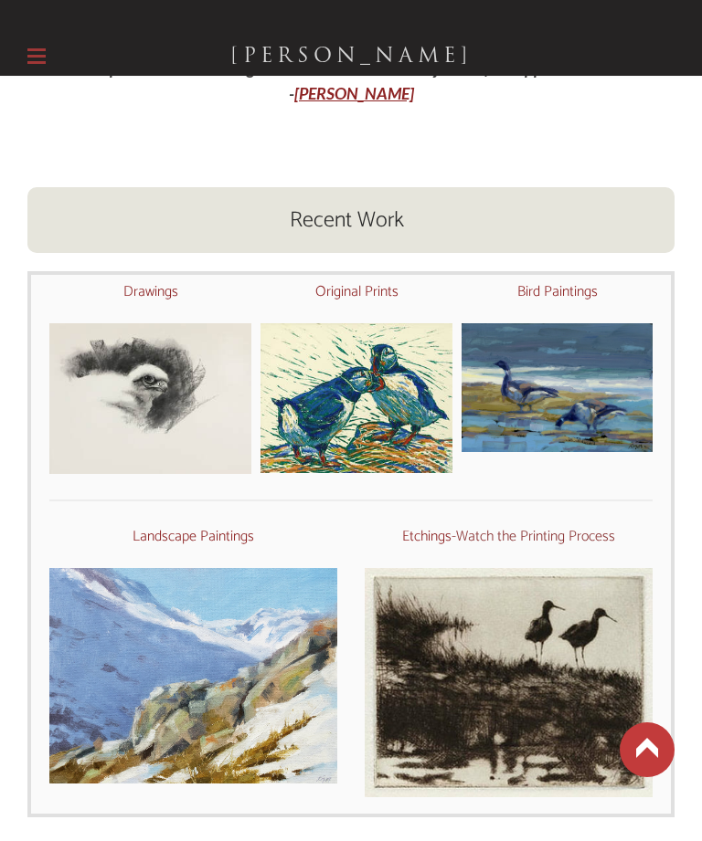
click at [394, 387] on img at bounding box center [356, 398] width 192 height 150
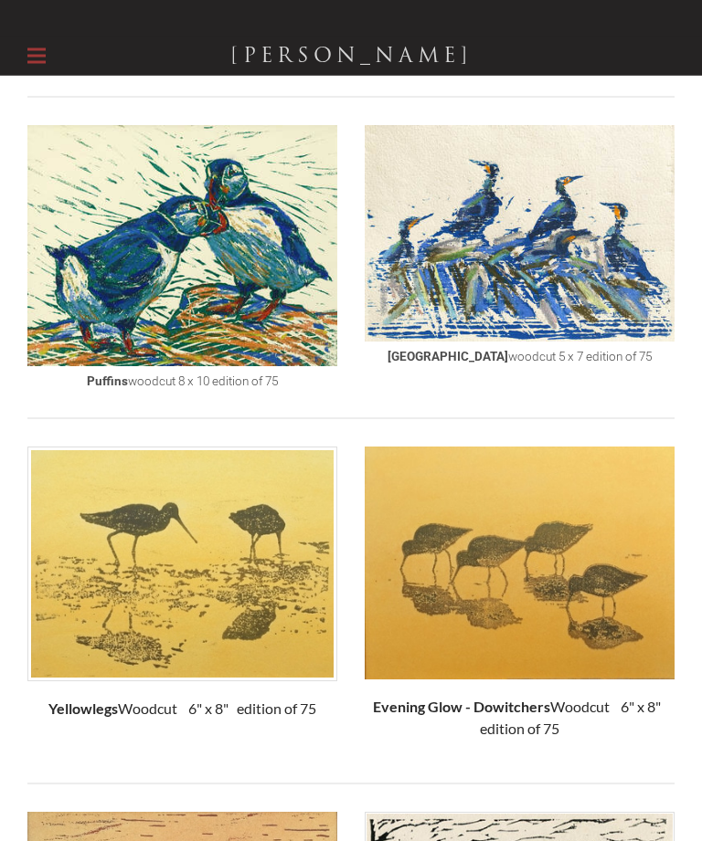
scroll to position [146, 0]
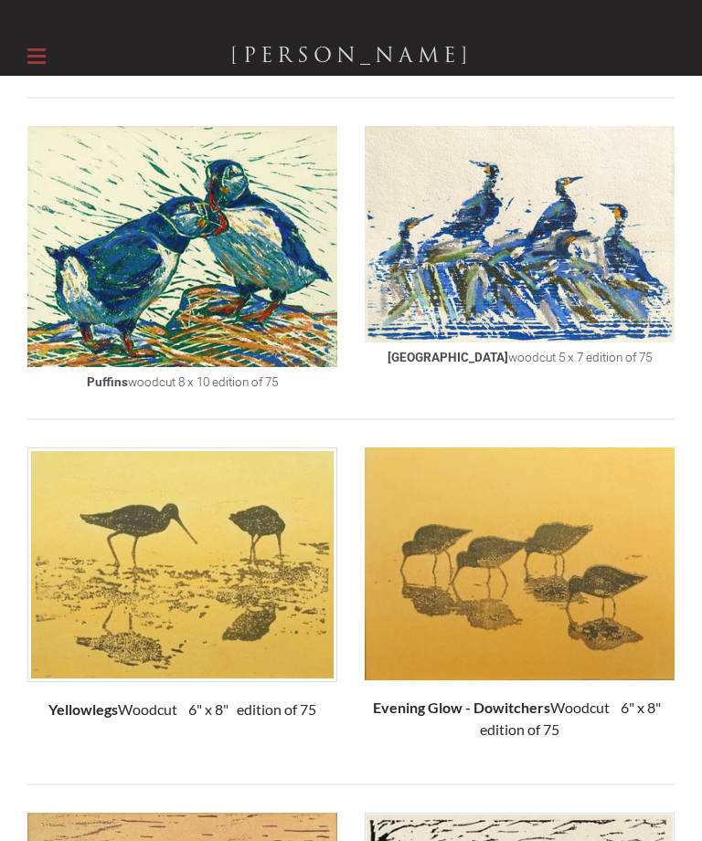
click at [220, 264] on img at bounding box center [182, 247] width 310 height 242
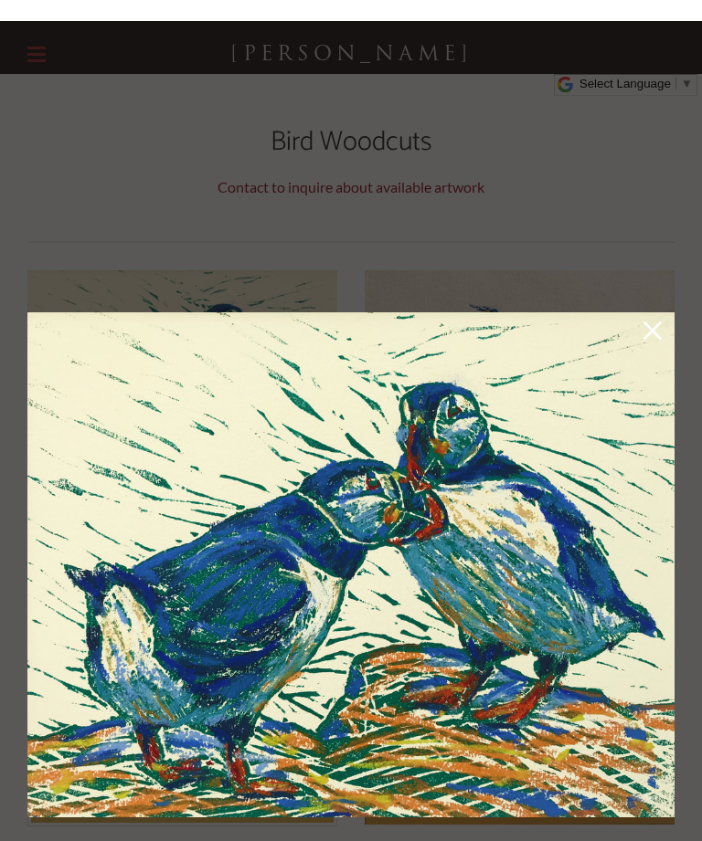
scroll to position [0, 0]
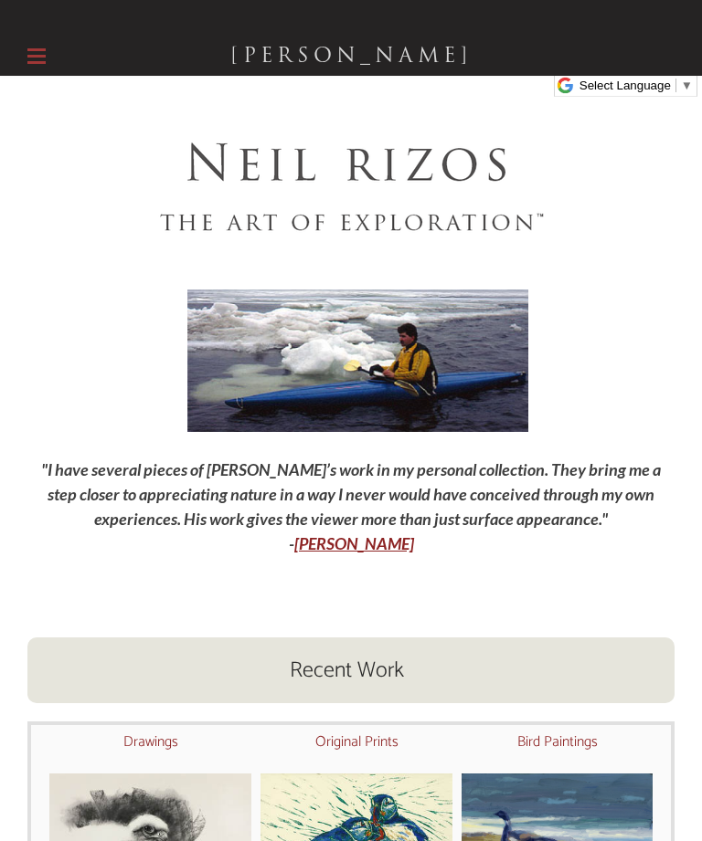
click at [371, 550] on link "[PERSON_NAME]" at bounding box center [354, 543] width 120 height 20
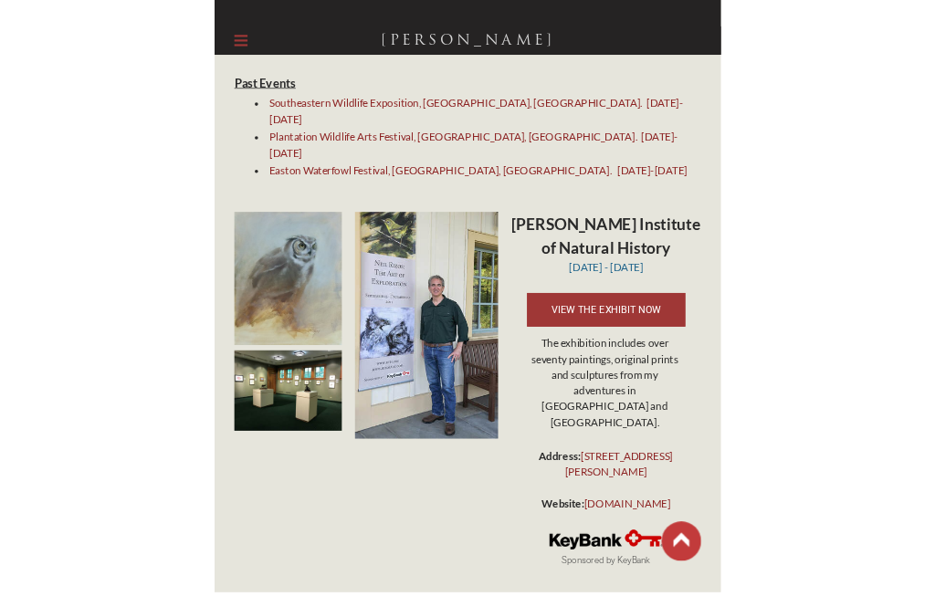
scroll to position [2434, 0]
